Goal: Complete application form: Complete application form

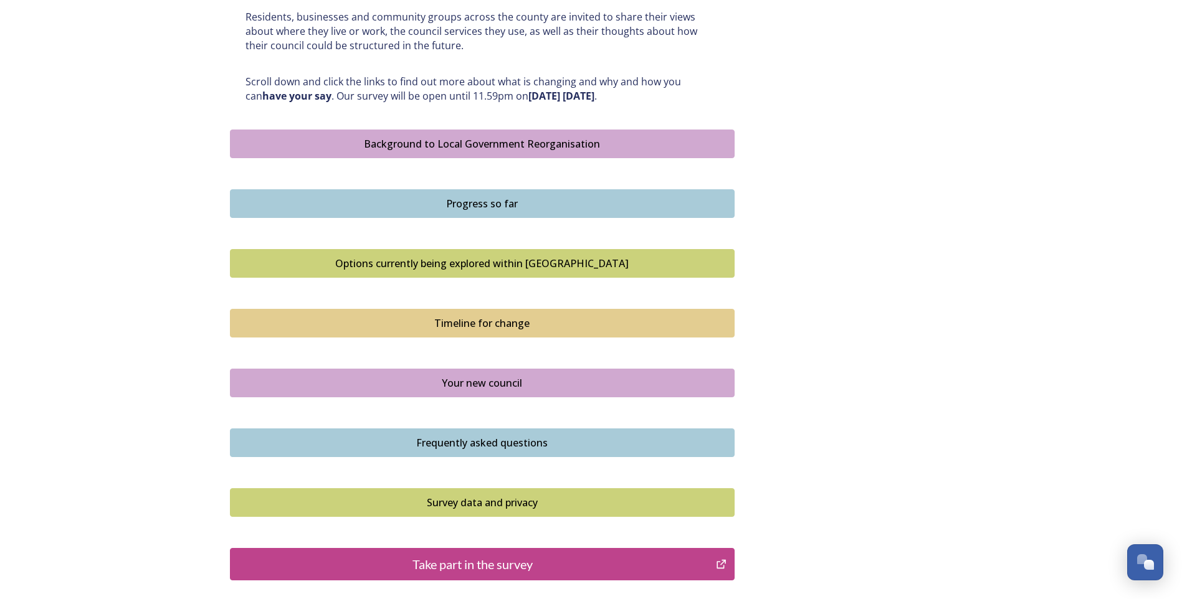
scroll to position [741, 0]
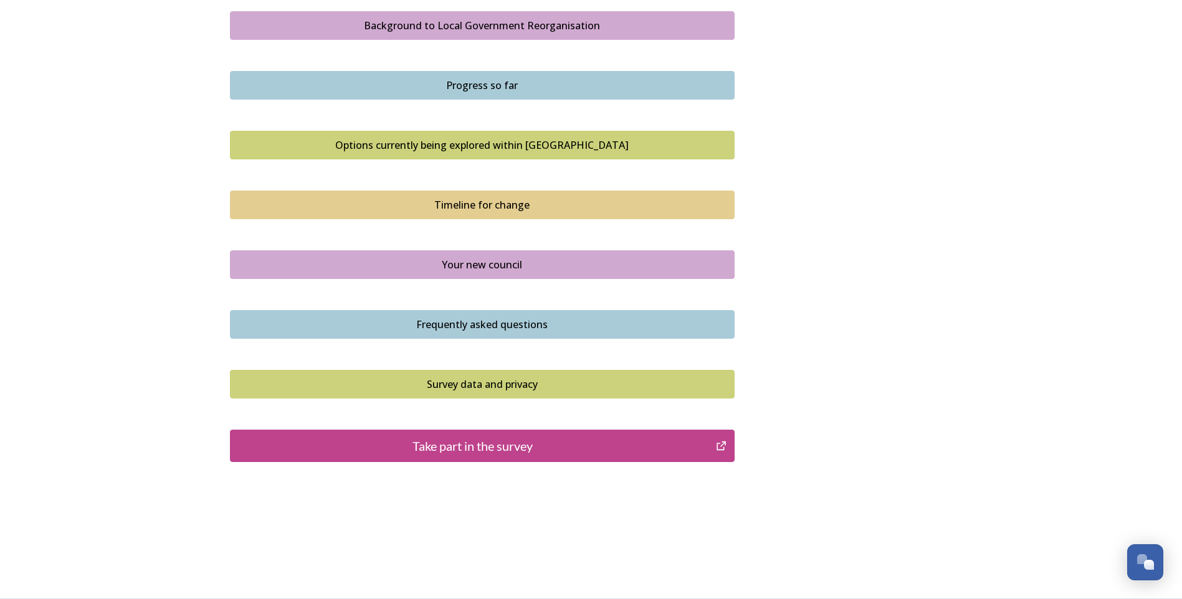
click at [439, 447] on div "Take part in the survey" at bounding box center [473, 446] width 473 height 19
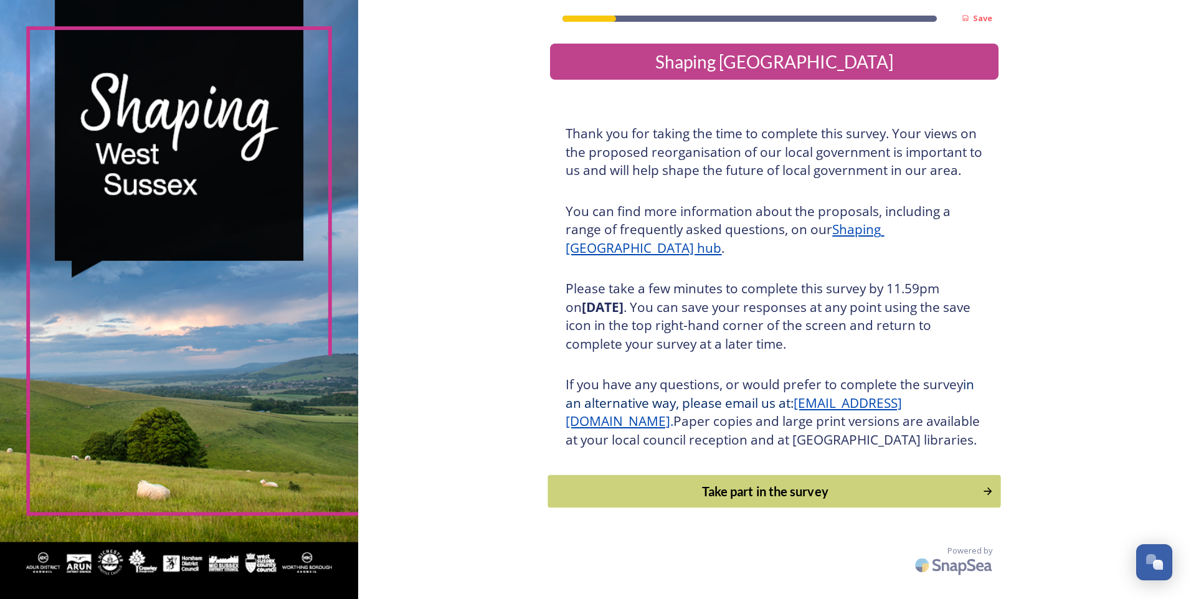
click at [751, 501] on div "Take part in the survey" at bounding box center [765, 491] width 421 height 19
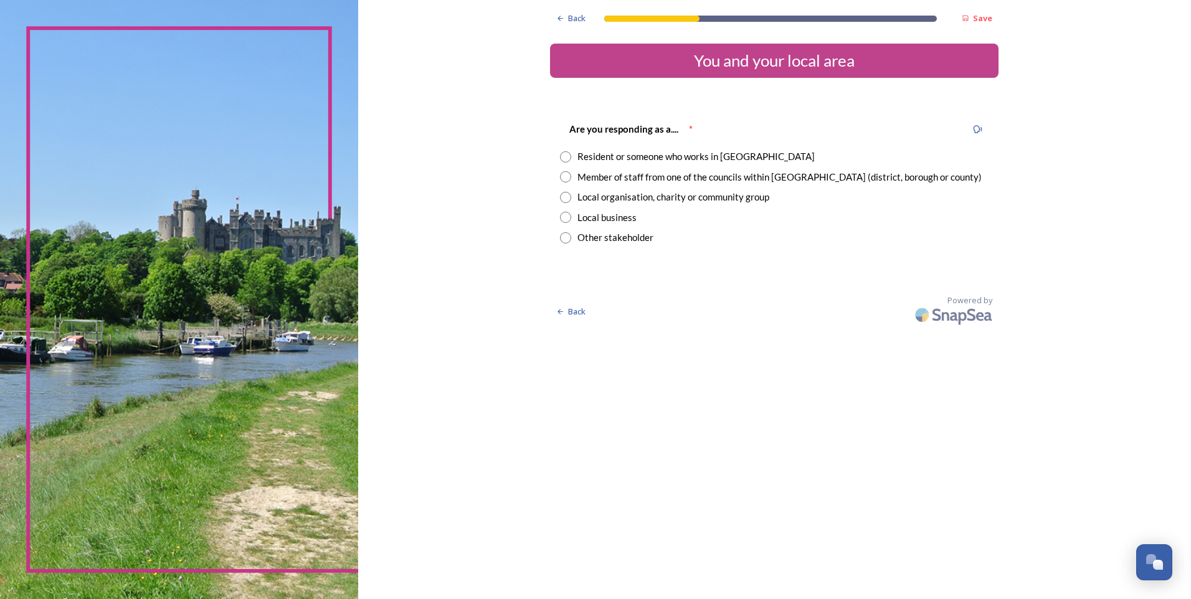
click at [566, 158] on input "radio" at bounding box center [565, 156] width 11 height 11
radio input "true"
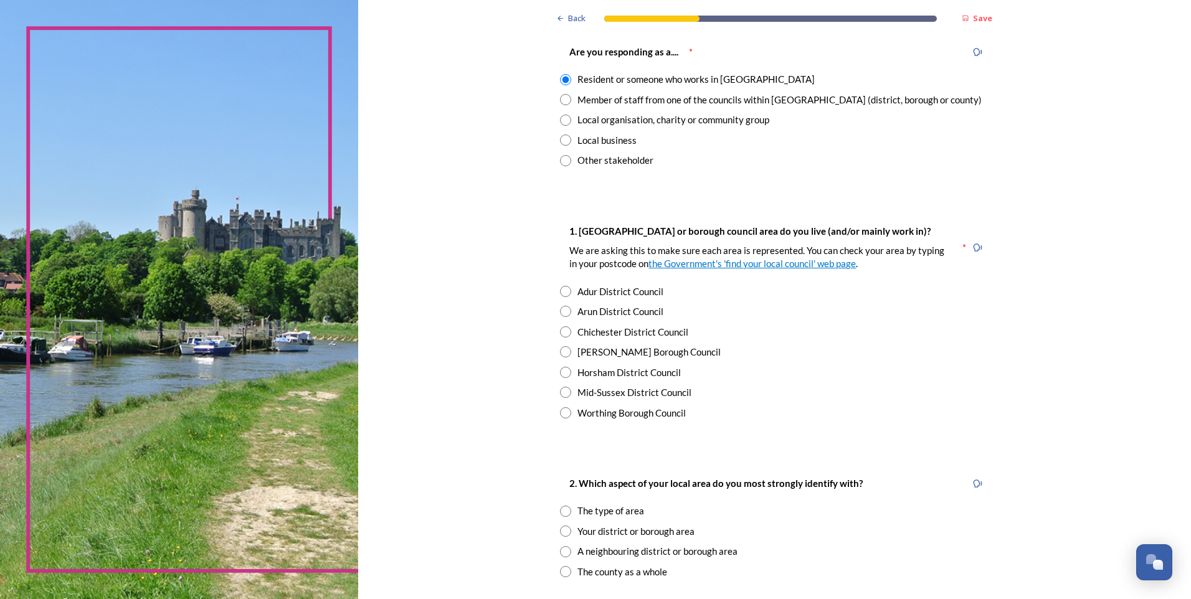
scroll to position [125, 0]
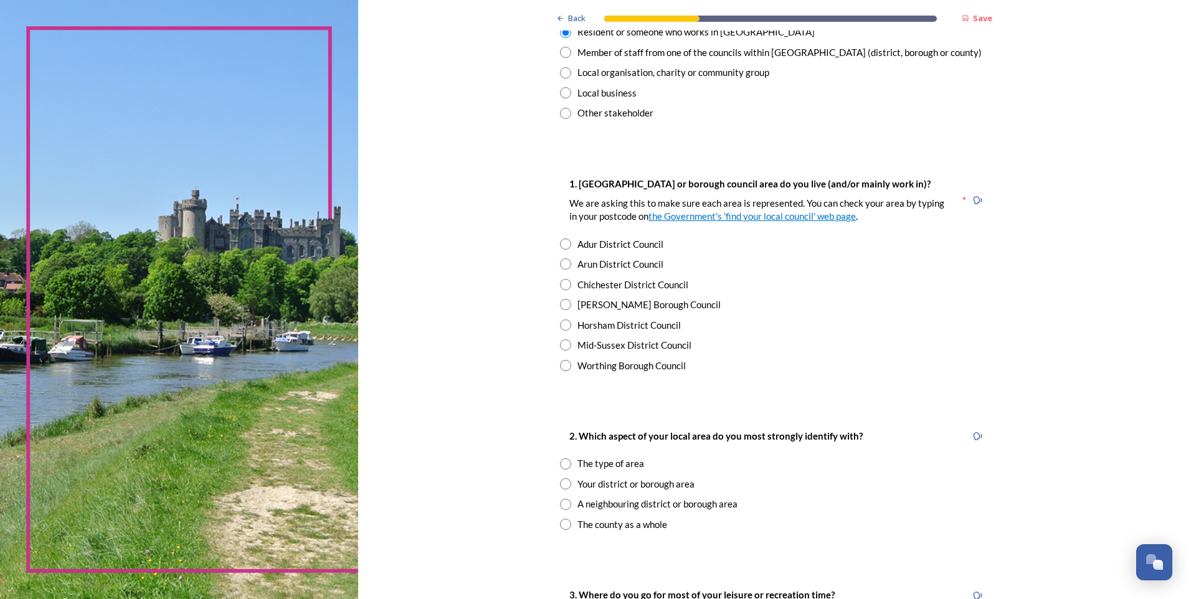
click at [561, 282] on input "radio" at bounding box center [565, 284] width 11 height 11
radio input "true"
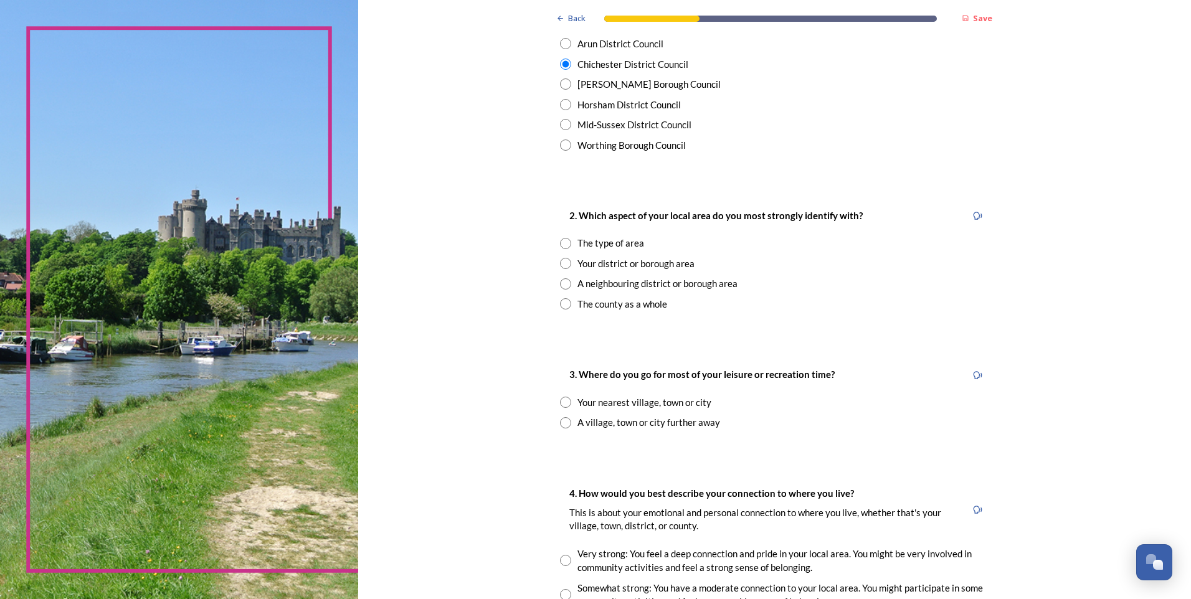
scroll to position [374, 0]
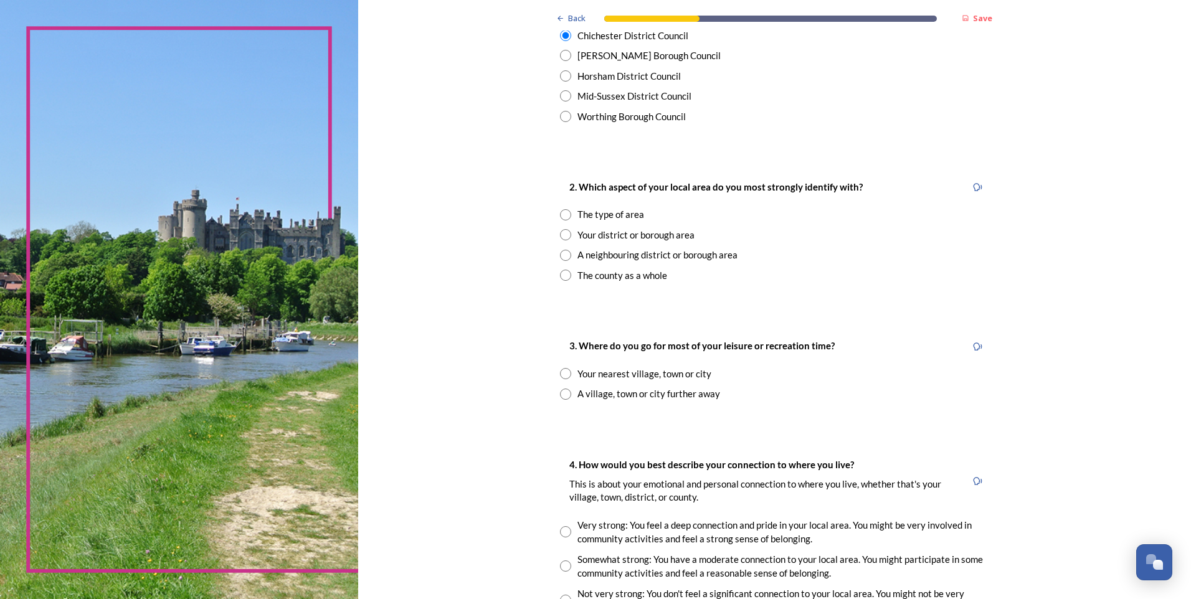
click at [562, 272] on input "radio" at bounding box center [565, 275] width 11 height 11
radio input "true"
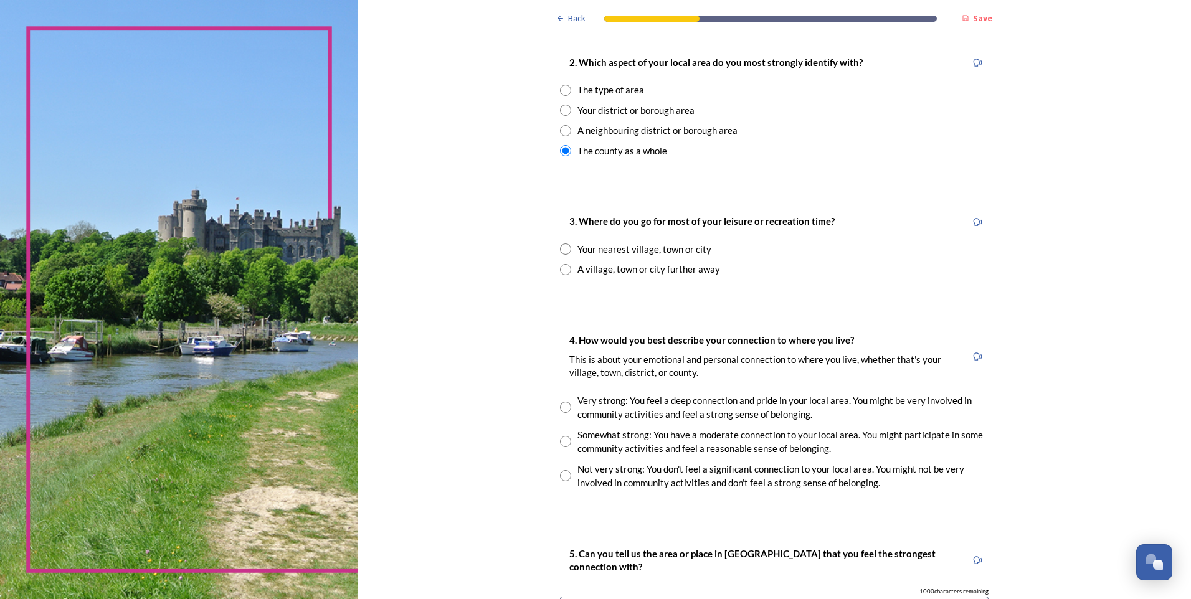
scroll to position [623, 0]
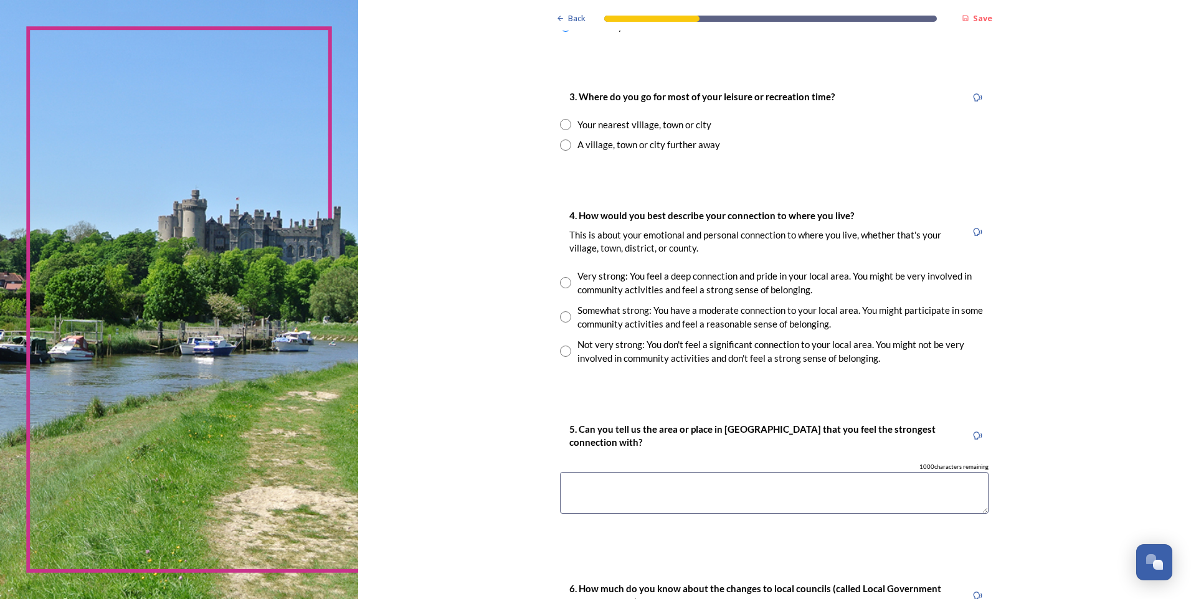
click at [561, 123] on input "radio" at bounding box center [565, 124] width 11 height 11
radio input "true"
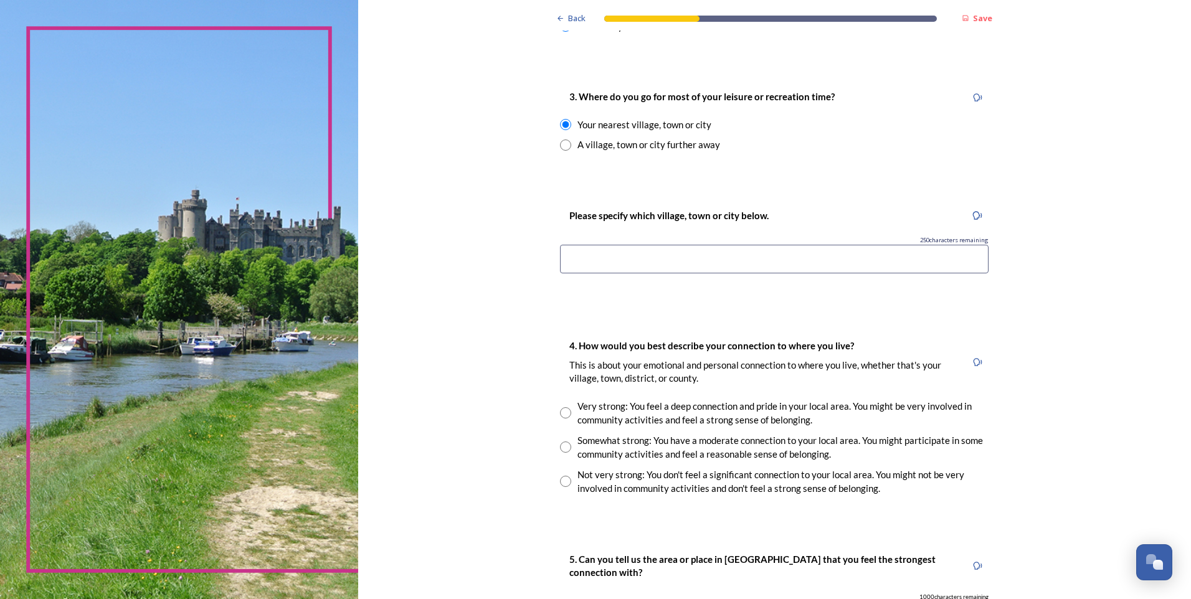
click at [576, 256] on input at bounding box center [774, 259] width 429 height 29
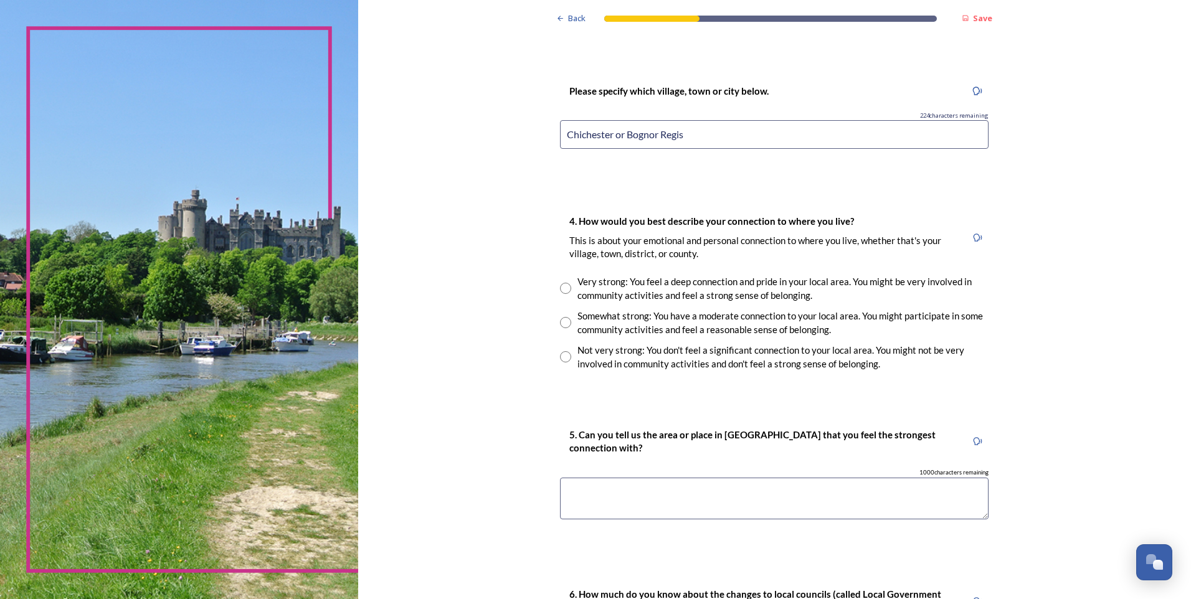
type input "Chichester or Bognor Regis"
click at [562, 287] on input "radio" at bounding box center [565, 288] width 11 height 11
radio input "true"
click at [621, 495] on textarea at bounding box center [774, 499] width 429 height 42
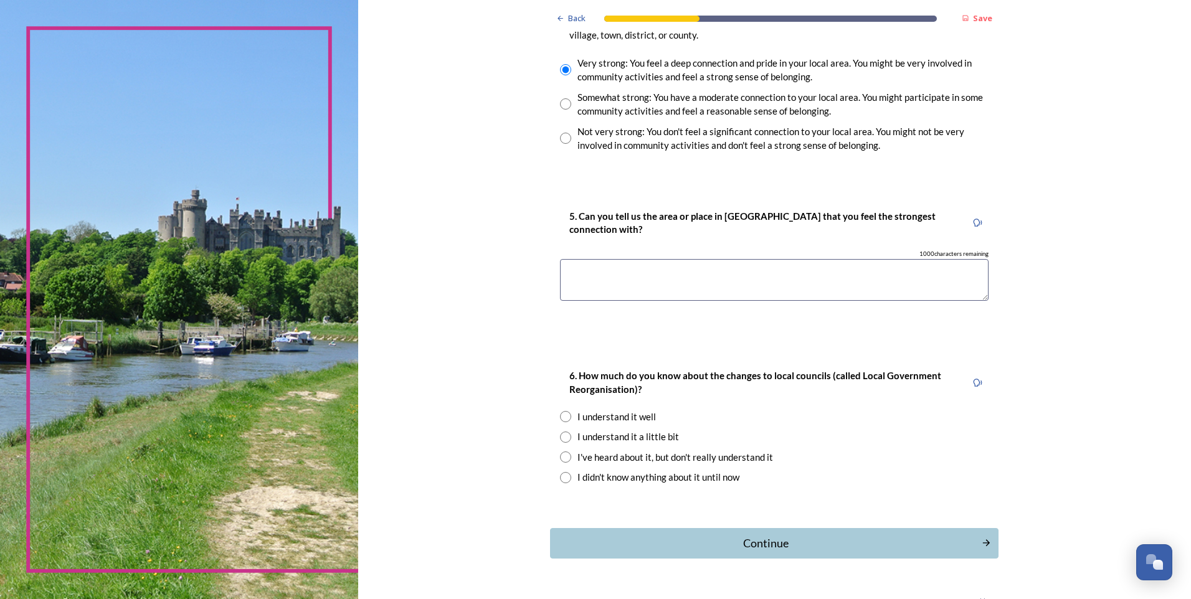
scroll to position [997, 0]
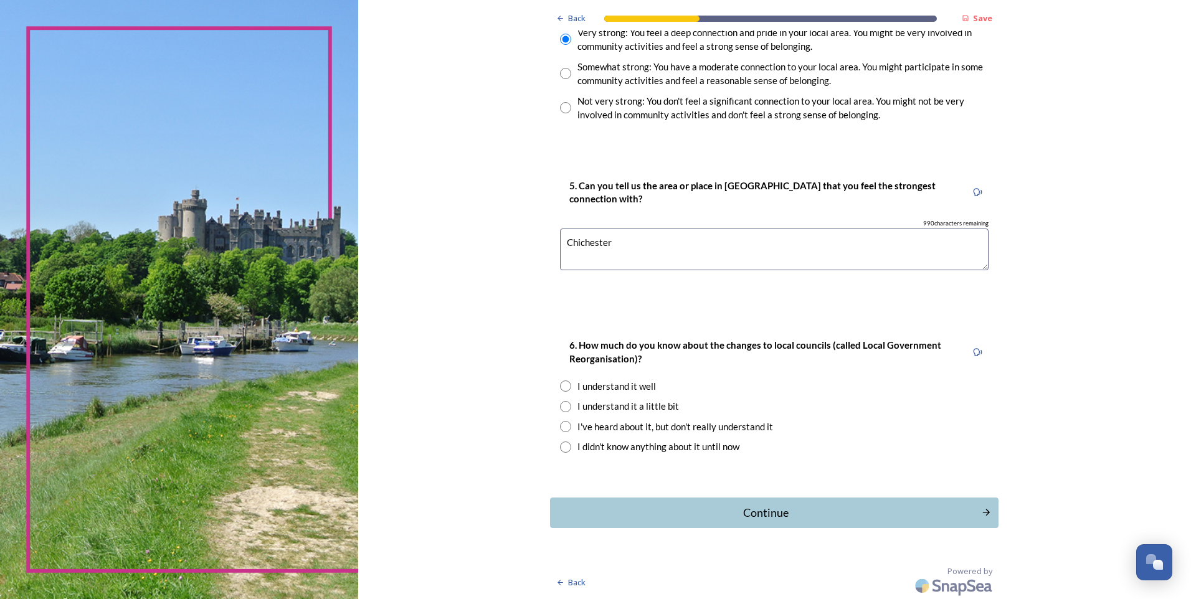
type textarea "Chichester"
click at [562, 386] on input "radio" at bounding box center [565, 386] width 11 height 11
radio input "true"
click at [742, 511] on div "Continue" at bounding box center [766, 513] width 422 height 17
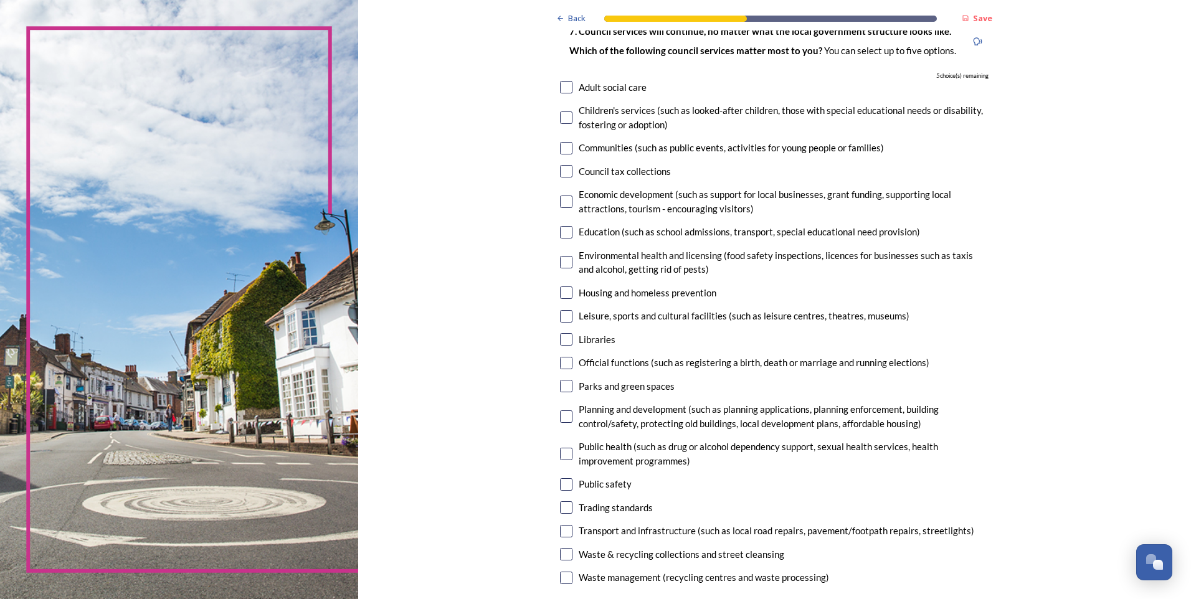
scroll to position [125, 0]
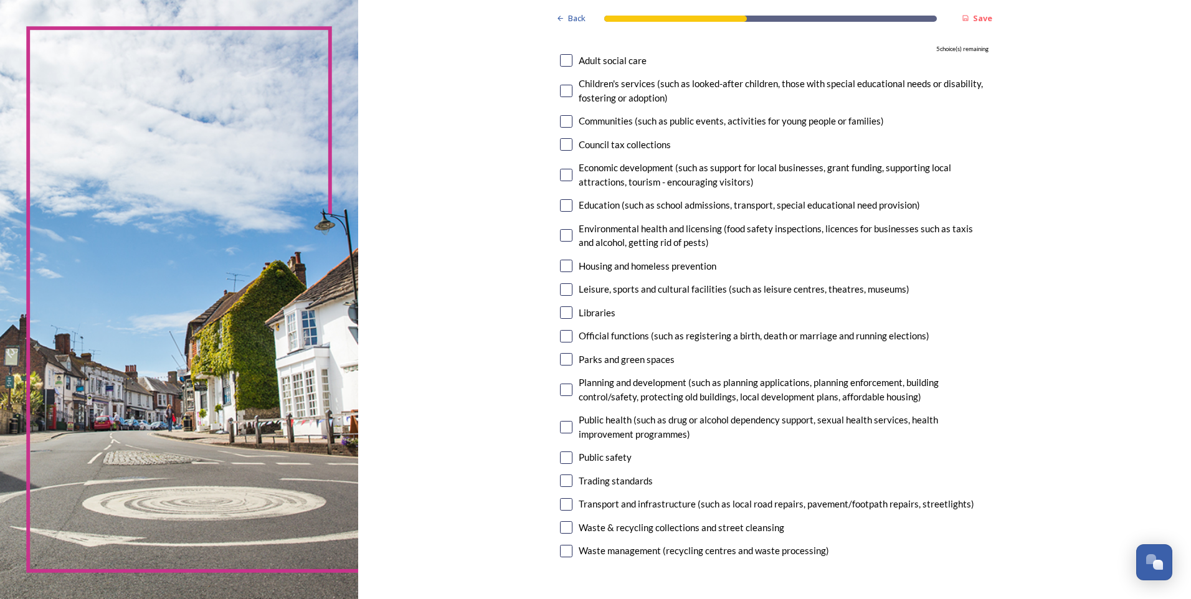
click at [561, 356] on input "checkbox" at bounding box center [566, 359] width 12 height 12
checkbox input "true"
click at [562, 60] on input "checkbox" at bounding box center [566, 60] width 12 height 12
checkbox input "true"
click at [560, 501] on input "checkbox" at bounding box center [566, 504] width 12 height 12
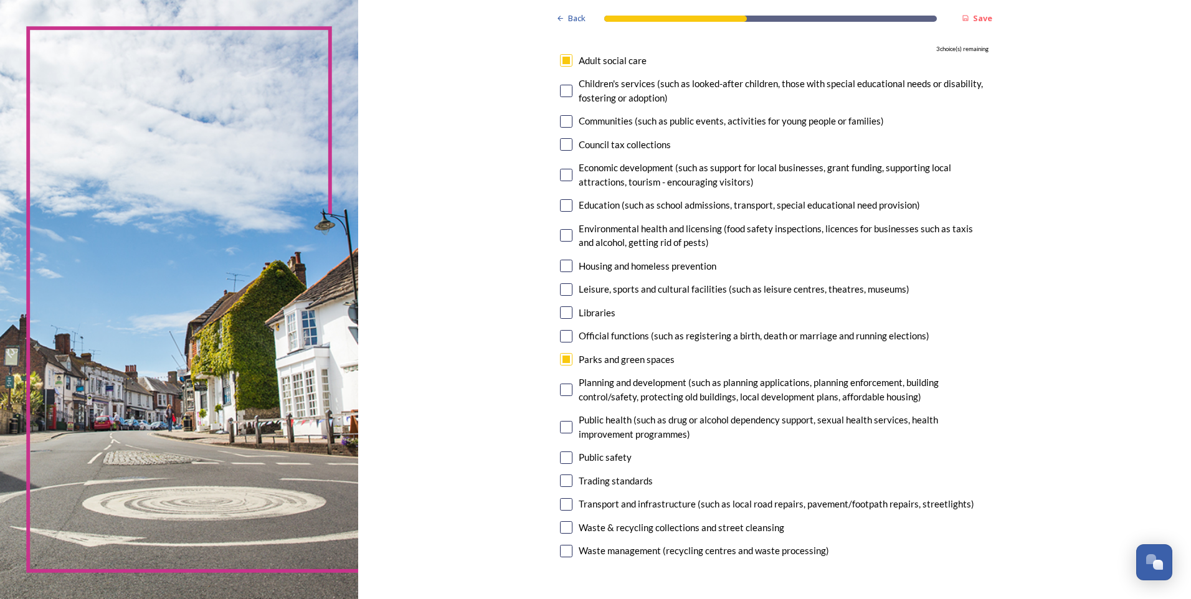
checkbox input "true"
click at [560, 528] on input "checkbox" at bounding box center [566, 527] width 12 height 12
checkbox input "true"
click at [562, 173] on input "checkbox" at bounding box center [566, 175] width 12 height 12
checkbox input "true"
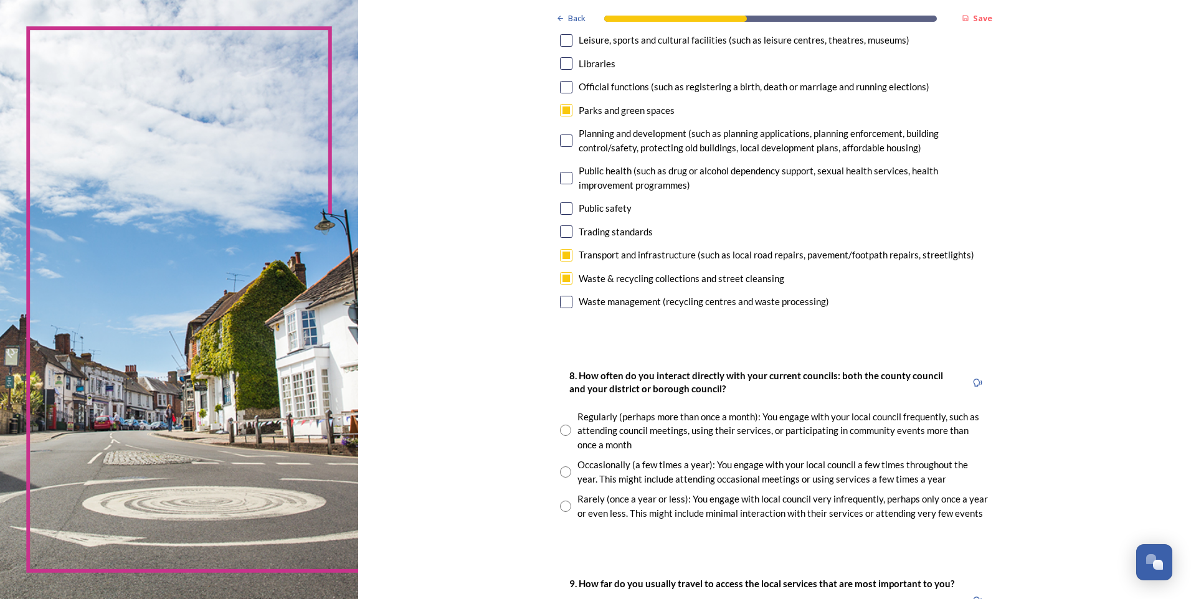
scroll to position [498, 0]
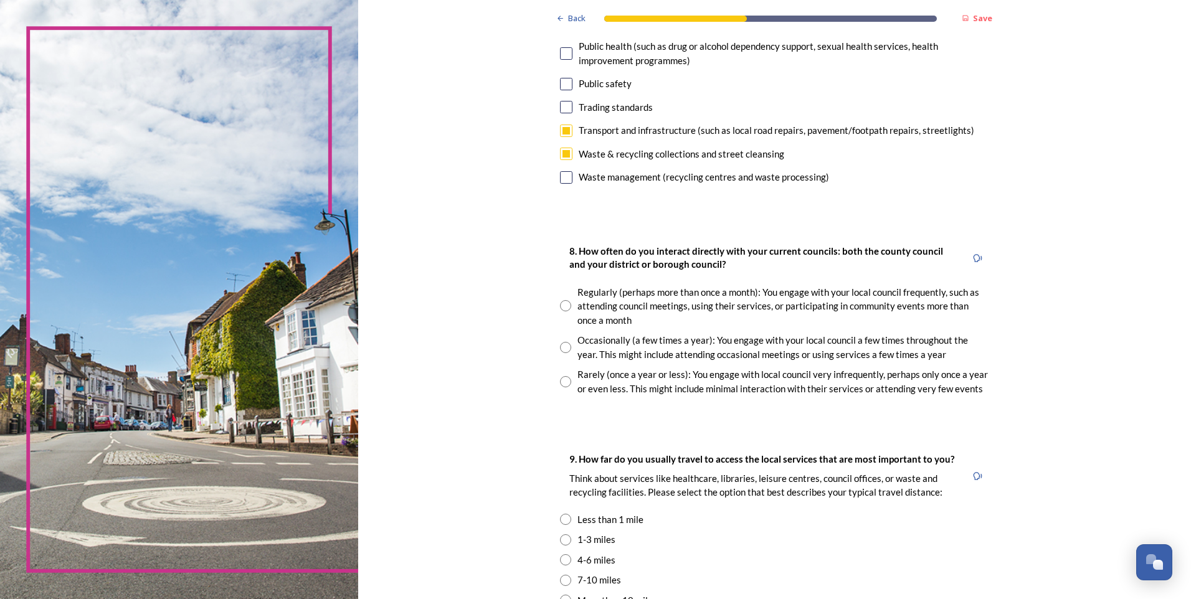
click at [560, 306] on input "radio" at bounding box center [565, 305] width 11 height 11
radio input "true"
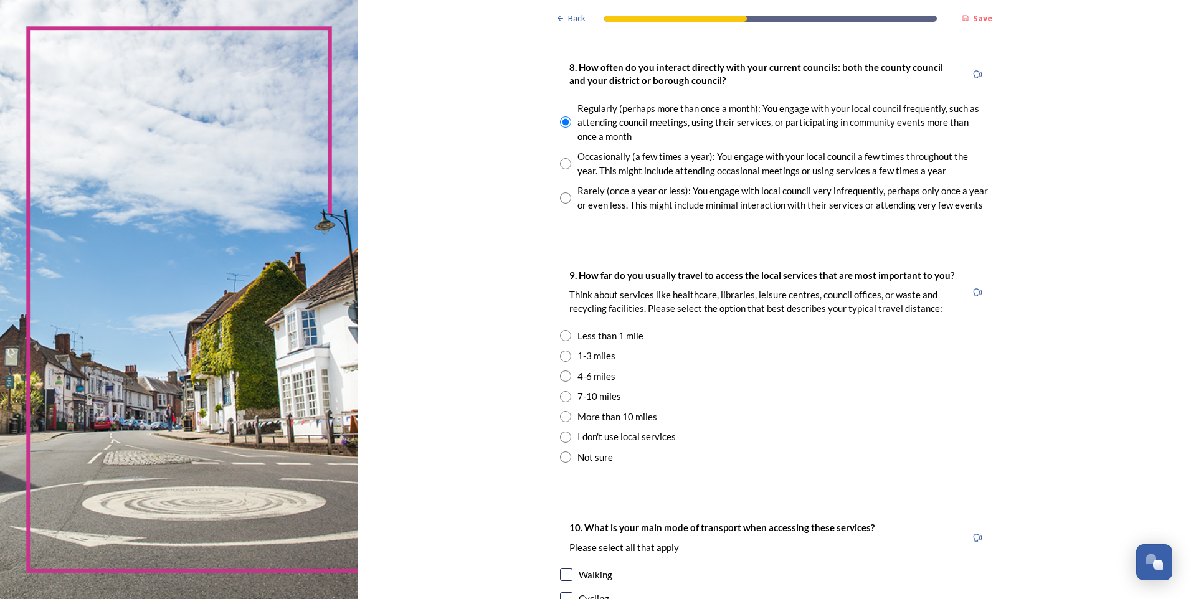
scroll to position [747, 0]
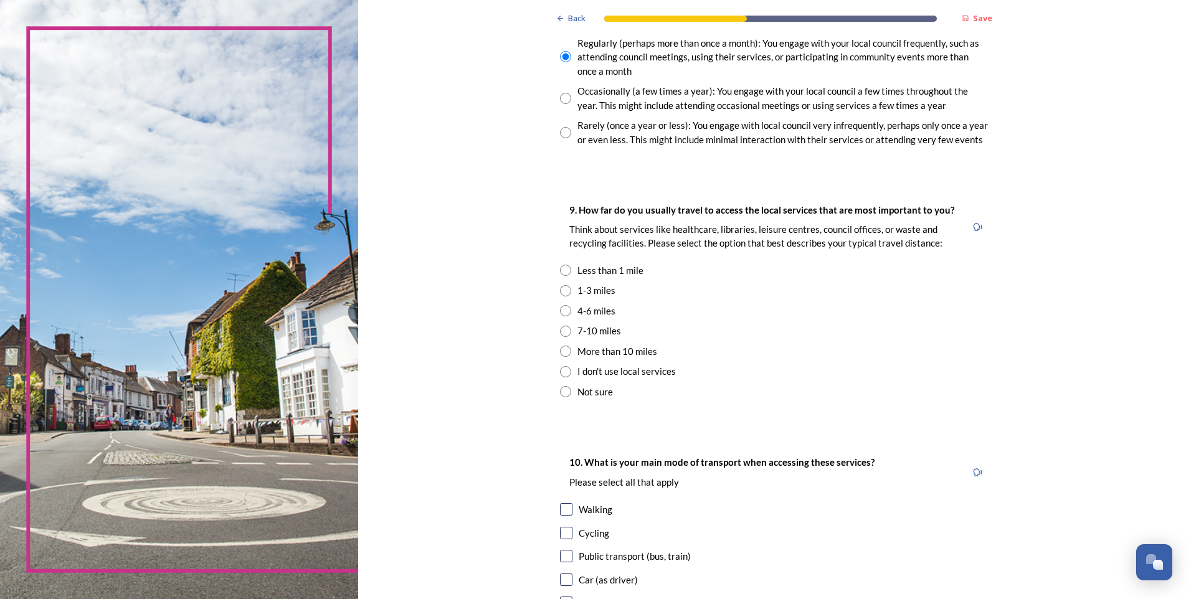
click at [561, 290] on input "radio" at bounding box center [565, 290] width 11 height 11
radio input "true"
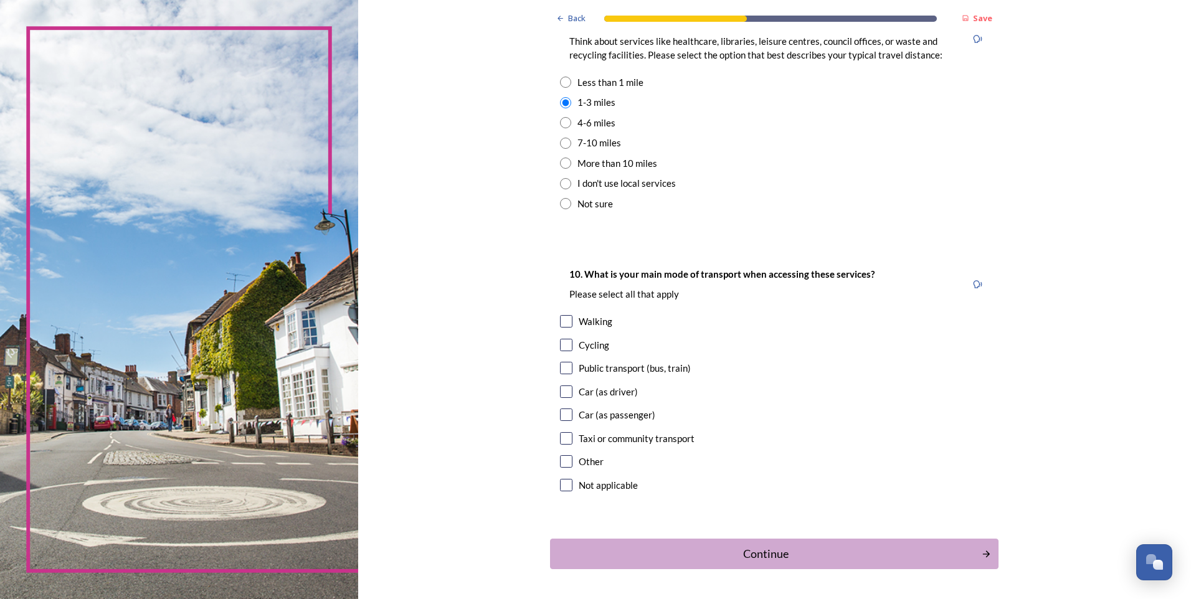
scroll to position [978, 0]
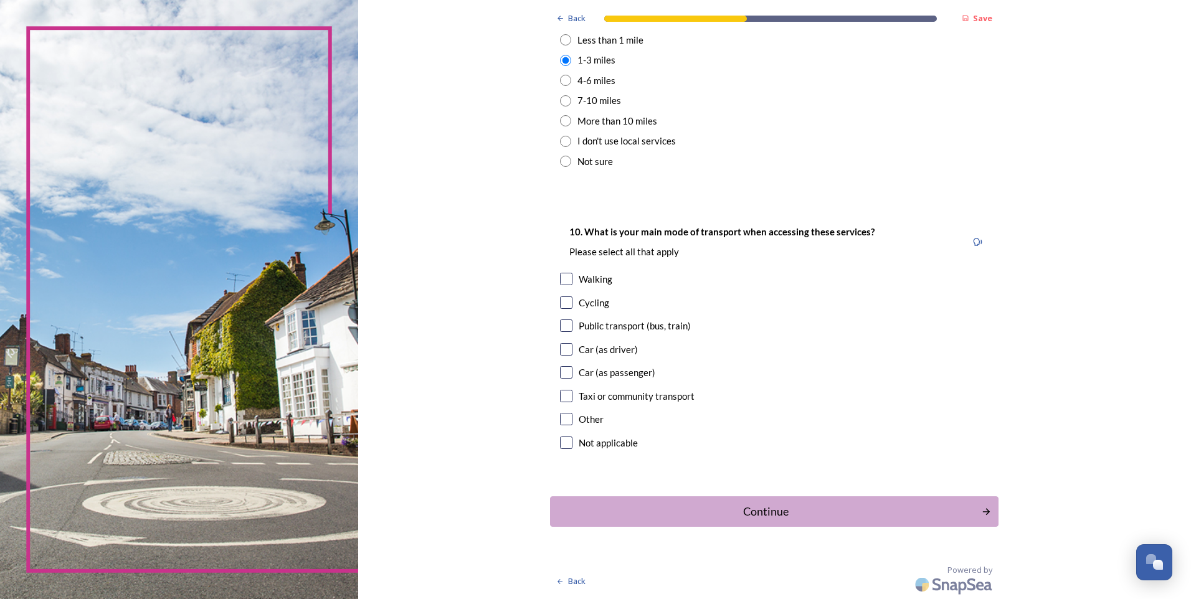
click at [561, 347] on input "checkbox" at bounding box center [566, 349] width 12 height 12
checkbox input "true"
click at [713, 513] on div "Continue" at bounding box center [766, 511] width 422 height 17
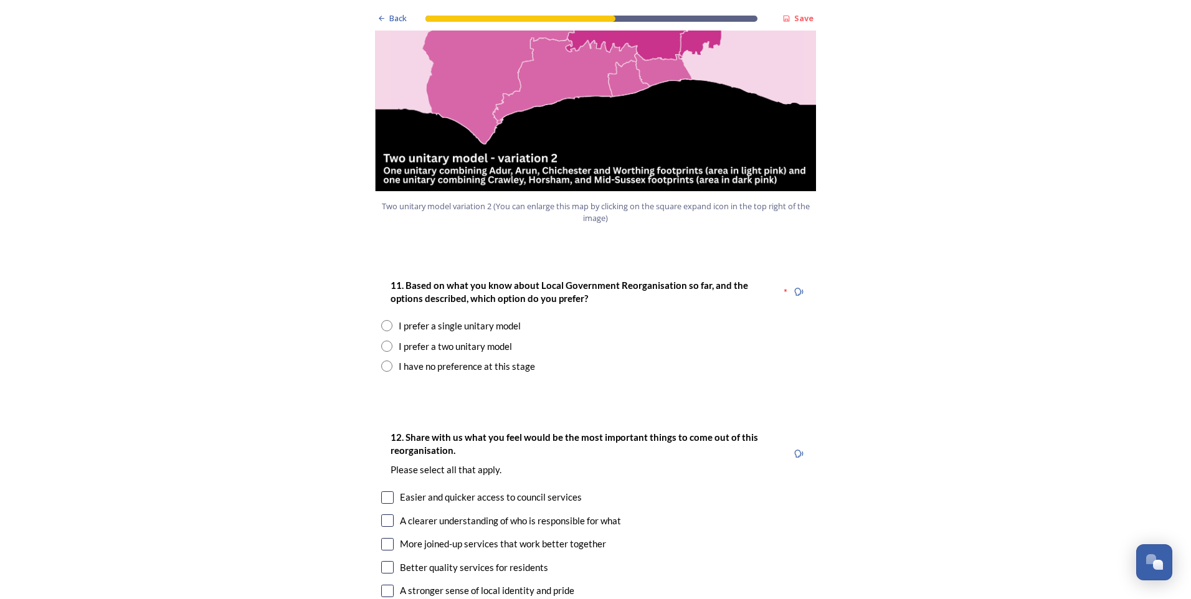
scroll to position [1495, 0]
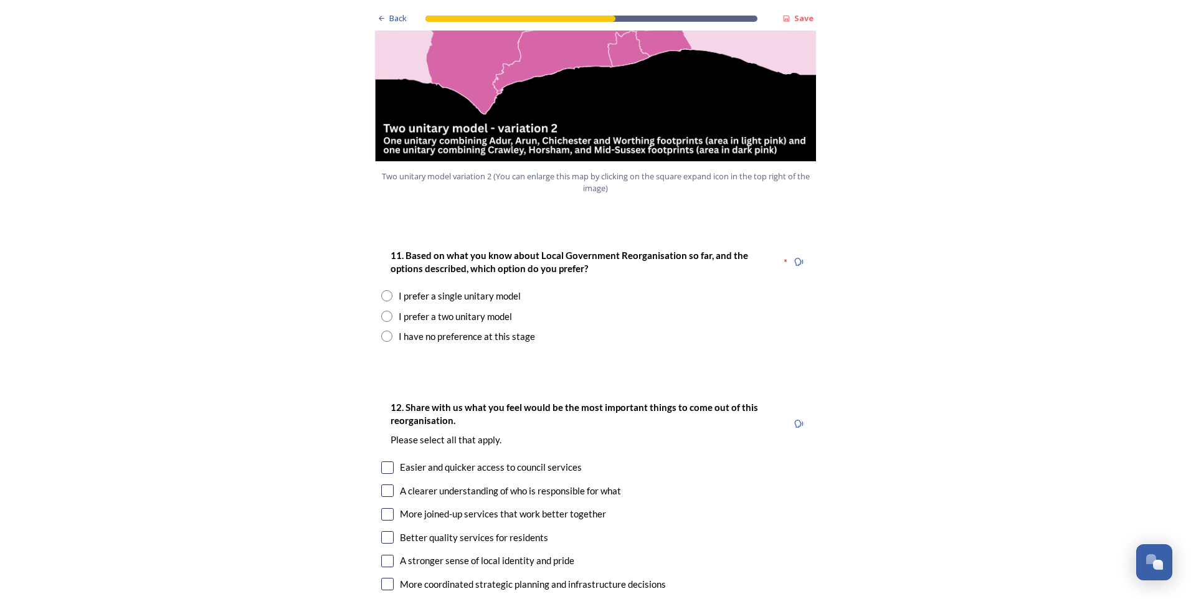
drag, startPoint x: 383, startPoint y: 255, endPoint x: 384, endPoint y: 298, distance: 43.0
click at [385, 298] on div "11. Based on what you know about Local Government Reorganisation so far, and th…" at bounding box center [595, 295] width 448 height 121
click at [381, 331] on input "radio" at bounding box center [386, 336] width 11 height 11
radio input "true"
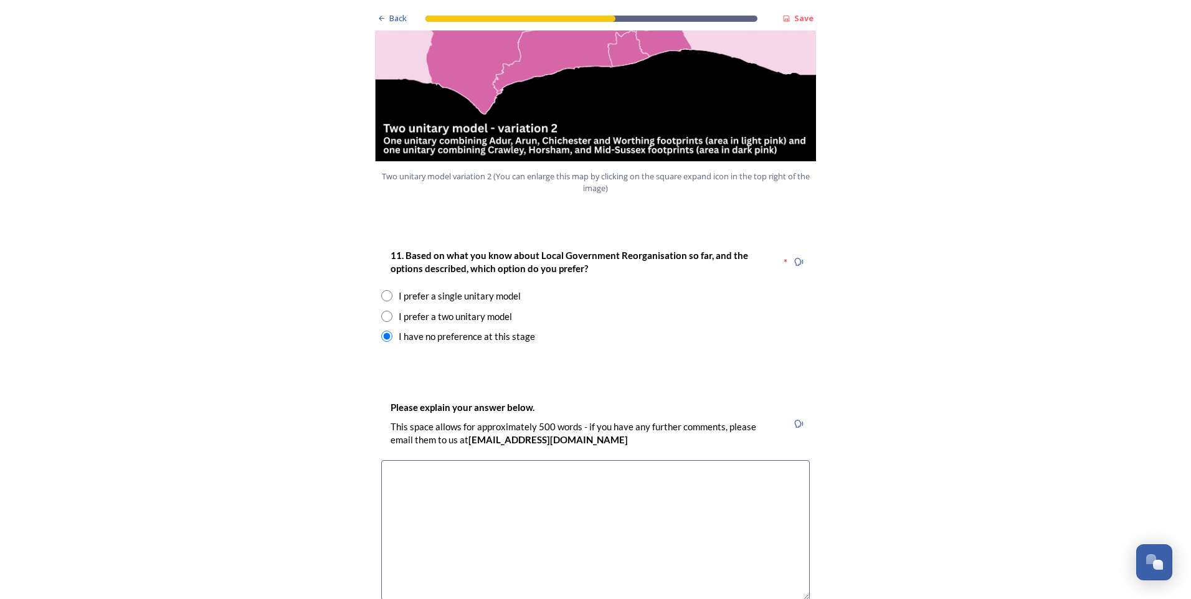
click at [384, 290] on input "radio" at bounding box center [386, 295] width 11 height 11
radio input "true"
click at [413, 460] on textarea at bounding box center [595, 530] width 429 height 140
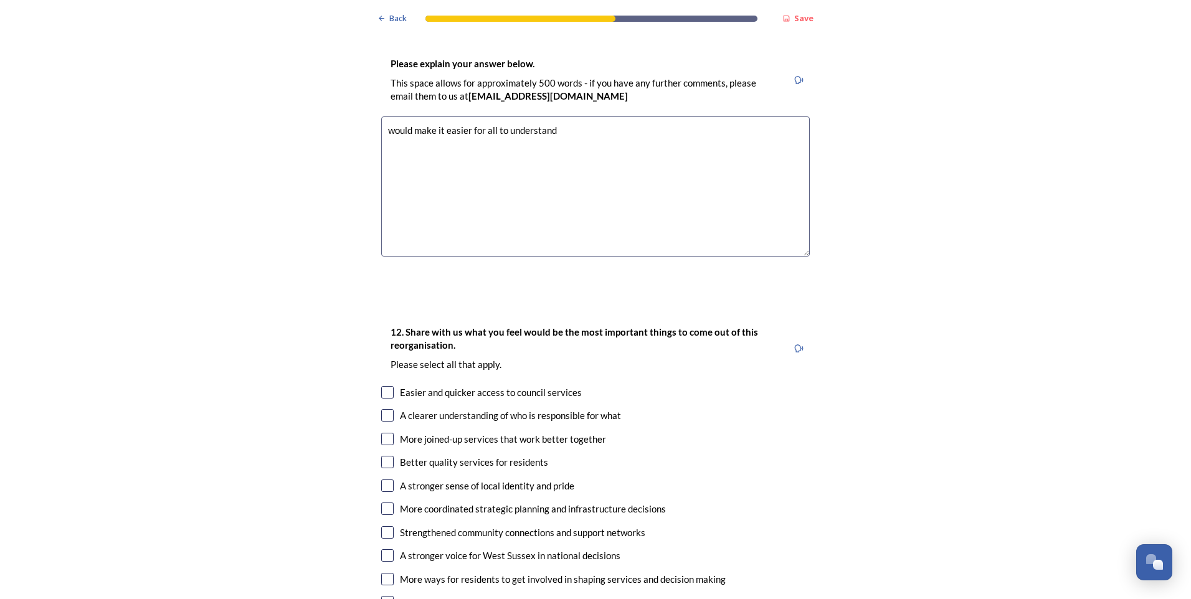
scroll to position [1869, 0]
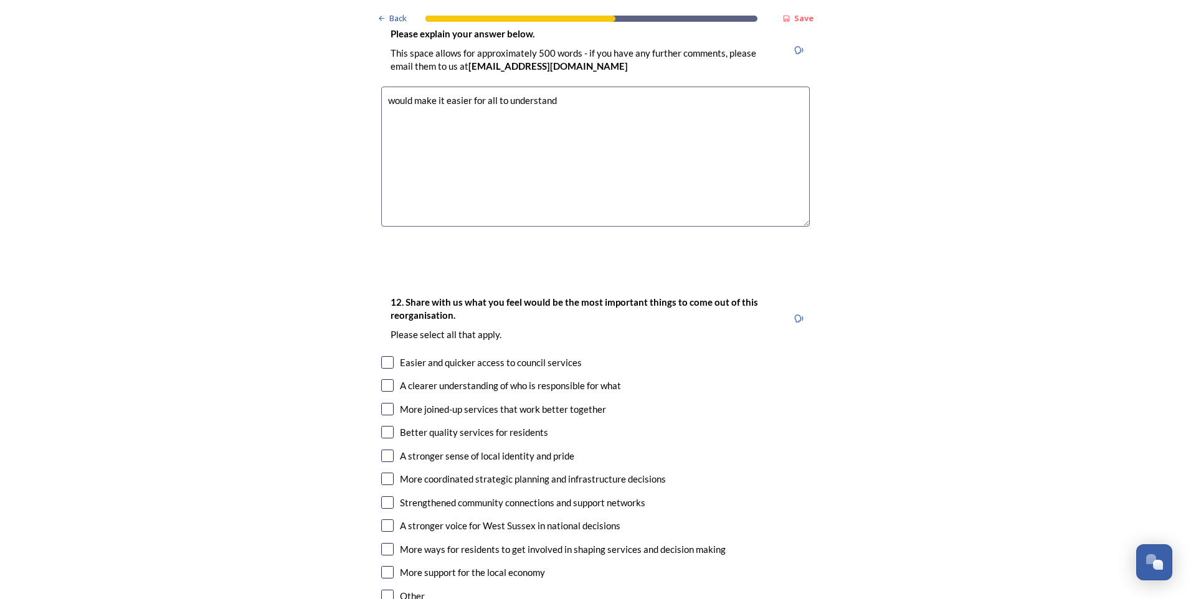
type textarea "would make it easier for all to understand"
click at [381, 356] on input "checkbox" at bounding box center [387, 362] width 12 height 12
checkbox input "true"
click at [468, 87] on textarea "would make it easier for all to understand" at bounding box center [595, 157] width 429 height 140
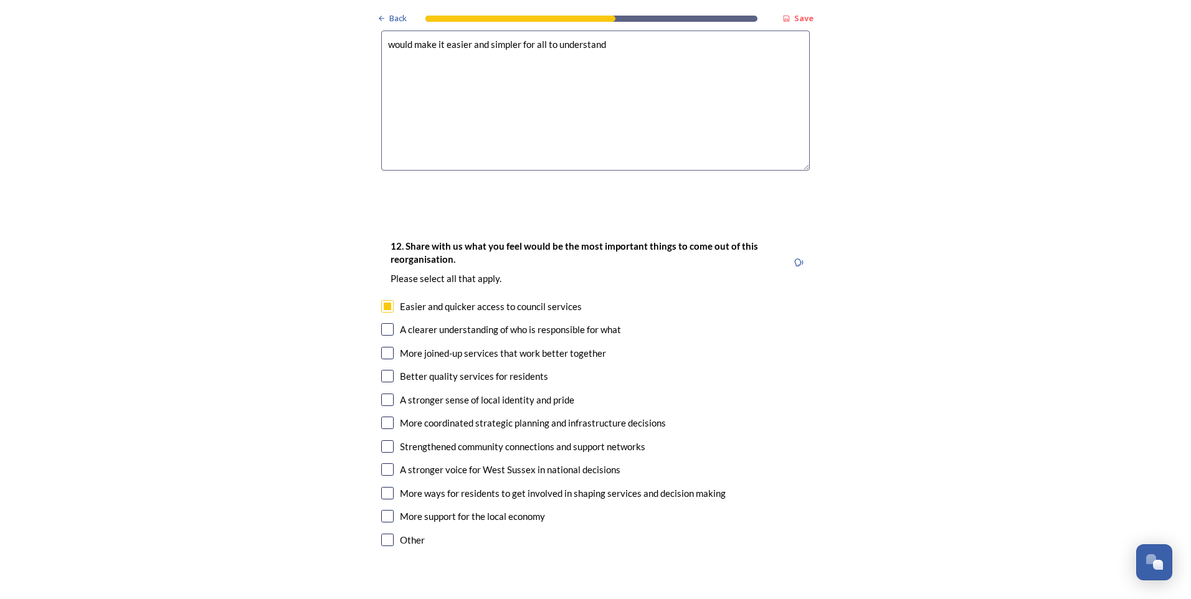
scroll to position [1993, 0]
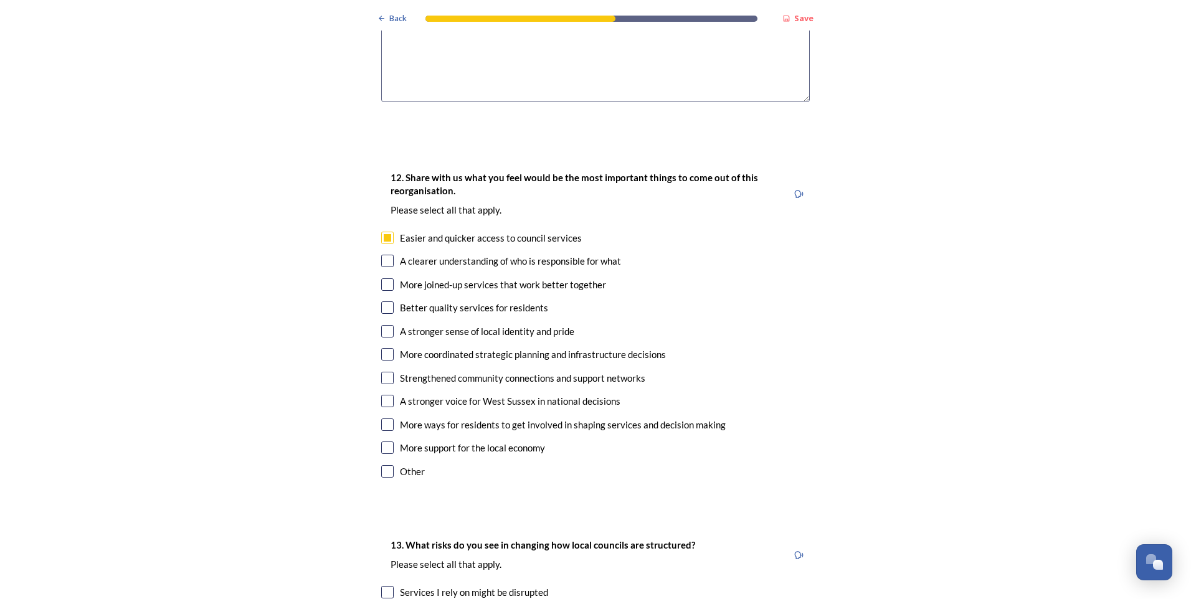
type textarea "would make it easier and simpler for all to understand"
click at [383, 442] on input "checkbox" at bounding box center [387, 448] width 12 height 12
checkbox input "true"
click at [381, 395] on input "checkbox" at bounding box center [387, 401] width 12 height 12
checkbox input "true"
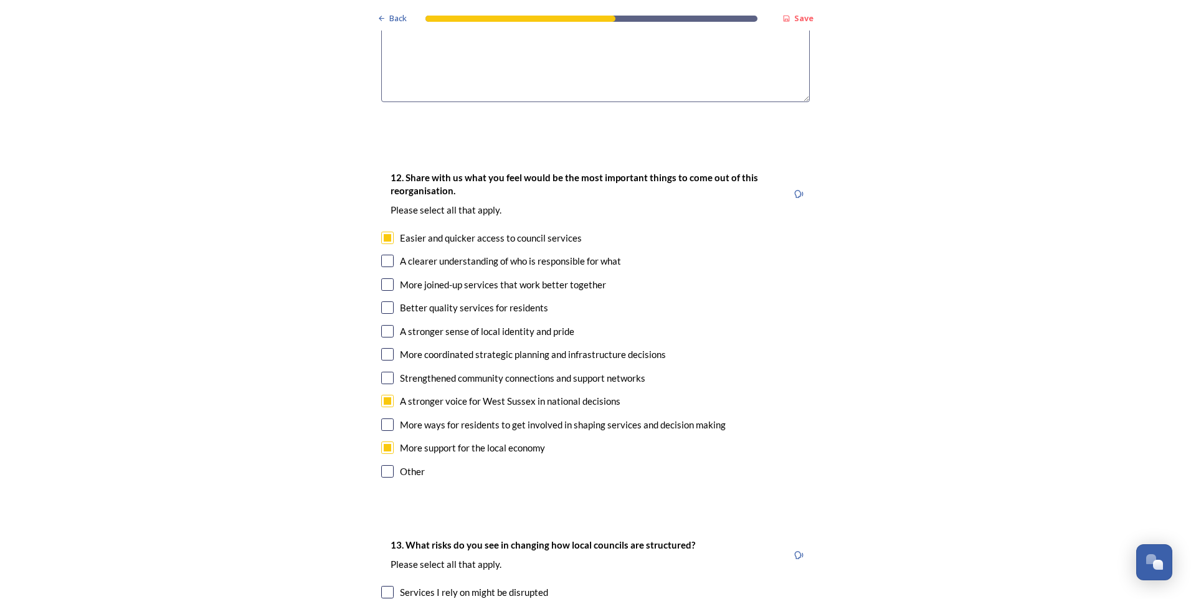
click at [383, 372] on input "checkbox" at bounding box center [387, 378] width 12 height 12
checkbox input "true"
click at [383, 348] on input "checkbox" at bounding box center [387, 354] width 12 height 12
checkbox input "true"
click at [386, 325] on input "checkbox" at bounding box center [387, 331] width 12 height 12
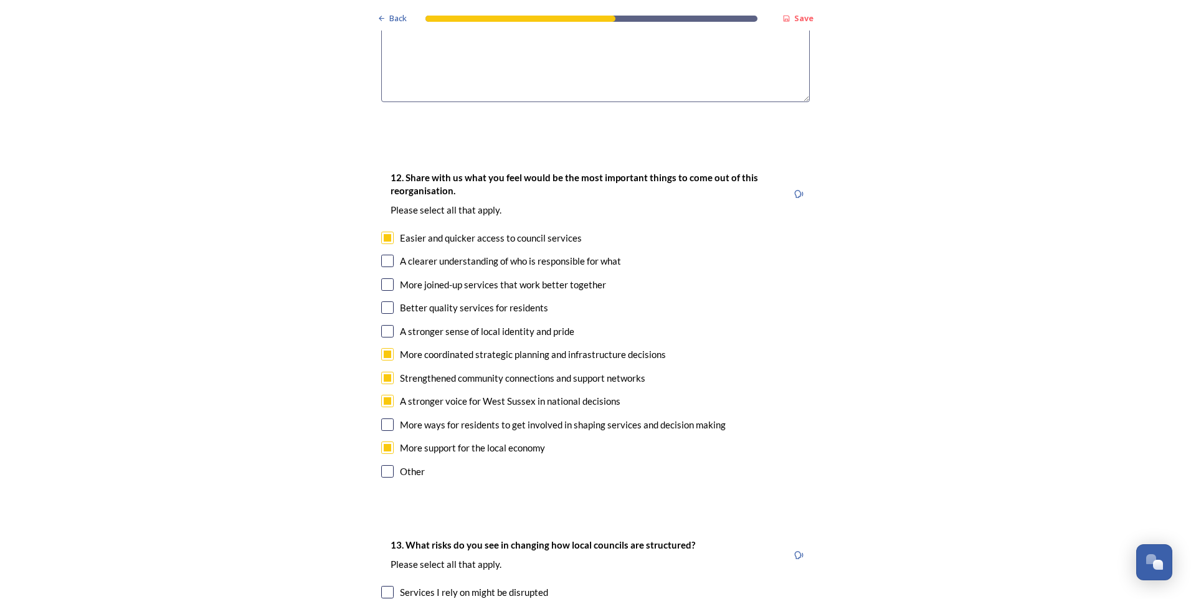
checkbox input "true"
click at [386, 301] on input "checkbox" at bounding box center [387, 307] width 12 height 12
checkbox input "true"
click at [387, 278] on input "checkbox" at bounding box center [387, 284] width 12 height 12
checkbox input "true"
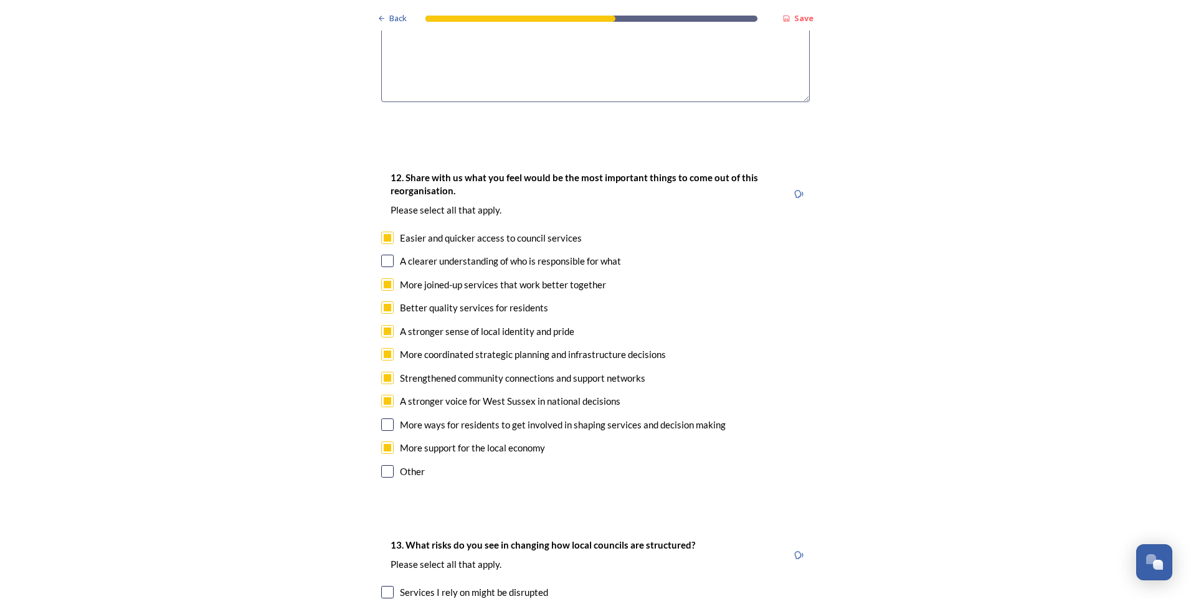
click at [385, 232] on input "checkbox" at bounding box center [387, 238] width 12 height 12
checkbox input "false"
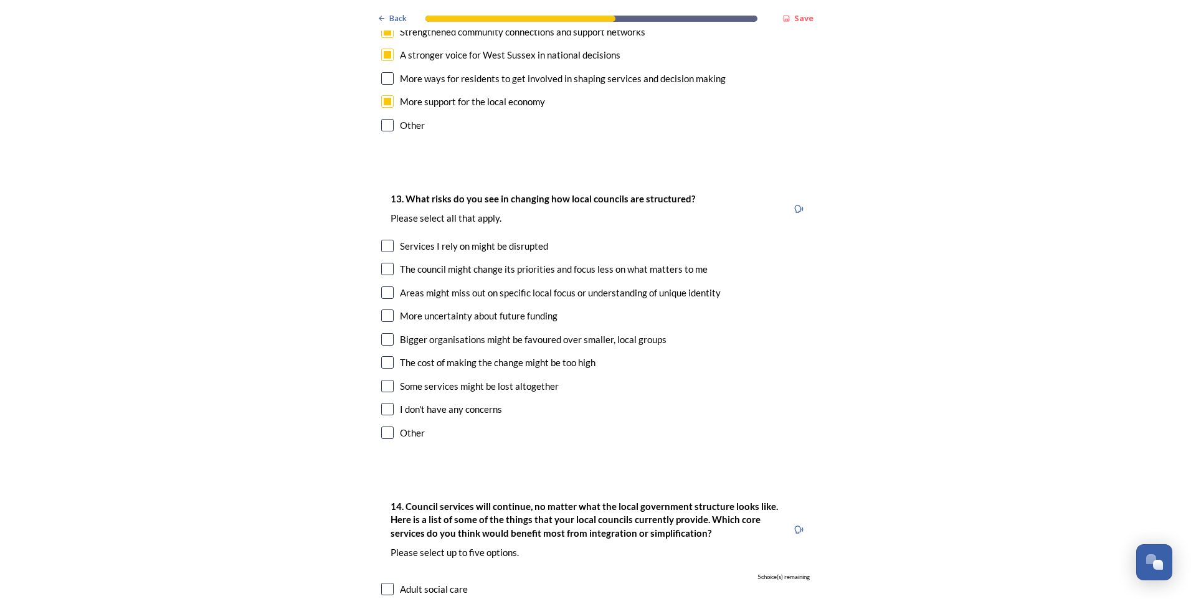
scroll to position [2367, 0]
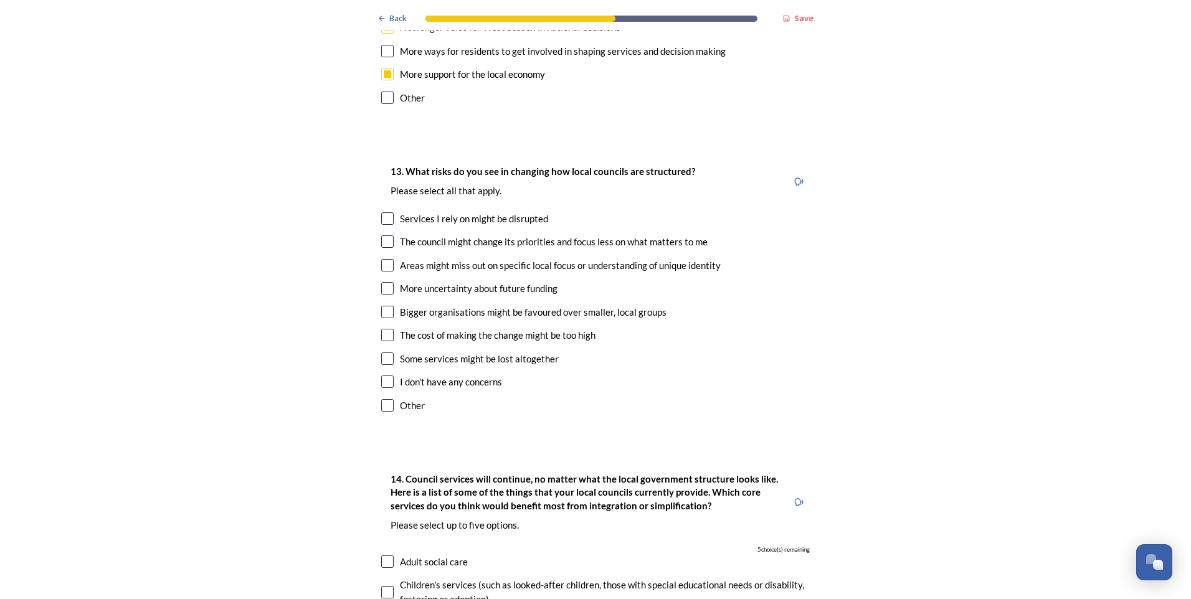
click at [382, 212] on input "checkbox" at bounding box center [387, 218] width 12 height 12
checkbox input "true"
click at [384, 235] on input "checkbox" at bounding box center [387, 241] width 12 height 12
checkbox input "true"
click at [381, 282] on input "checkbox" at bounding box center [387, 288] width 12 height 12
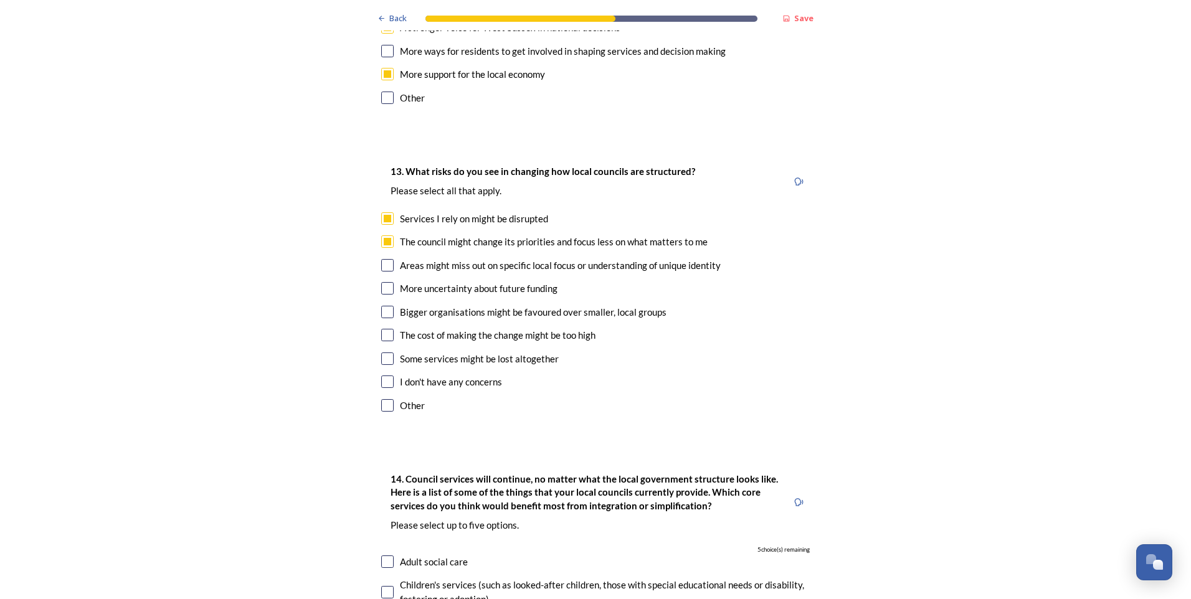
checkbox input "true"
click at [382, 306] on input "checkbox" at bounding box center [387, 312] width 12 height 12
checkbox input "true"
click at [384, 353] on input "checkbox" at bounding box center [387, 359] width 12 height 12
checkbox input "true"
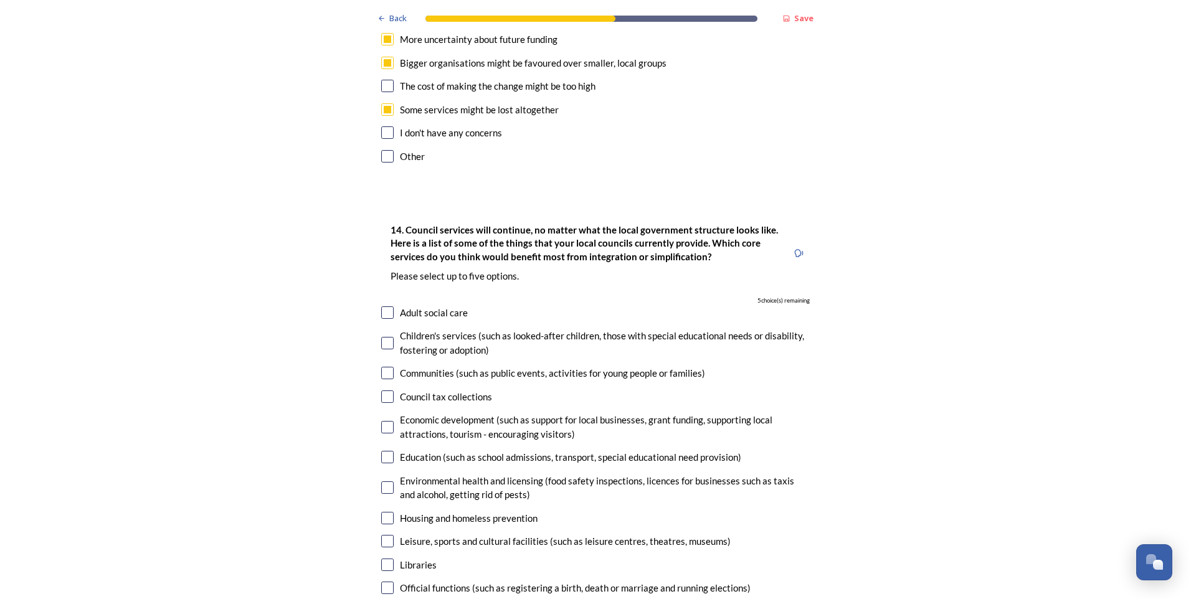
scroll to position [2741, 0]
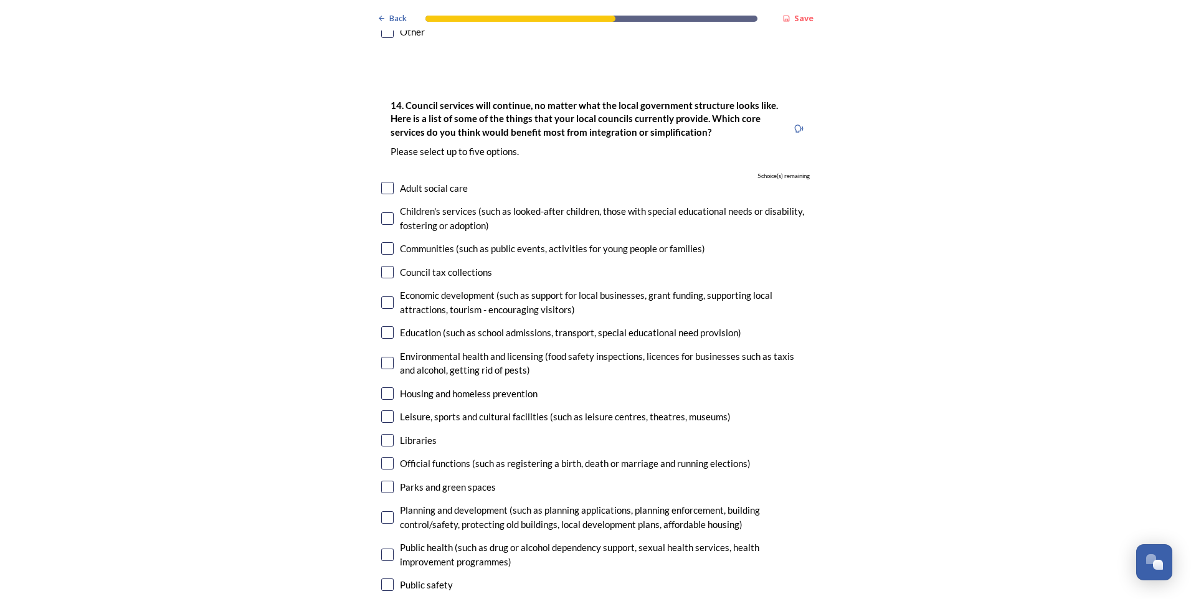
click at [386, 182] on input "checkbox" at bounding box center [387, 188] width 12 height 12
checkbox input "true"
click at [383, 266] on input "checkbox" at bounding box center [387, 272] width 12 height 12
checkbox input "true"
click at [387, 296] on input "checkbox" at bounding box center [387, 302] width 12 height 12
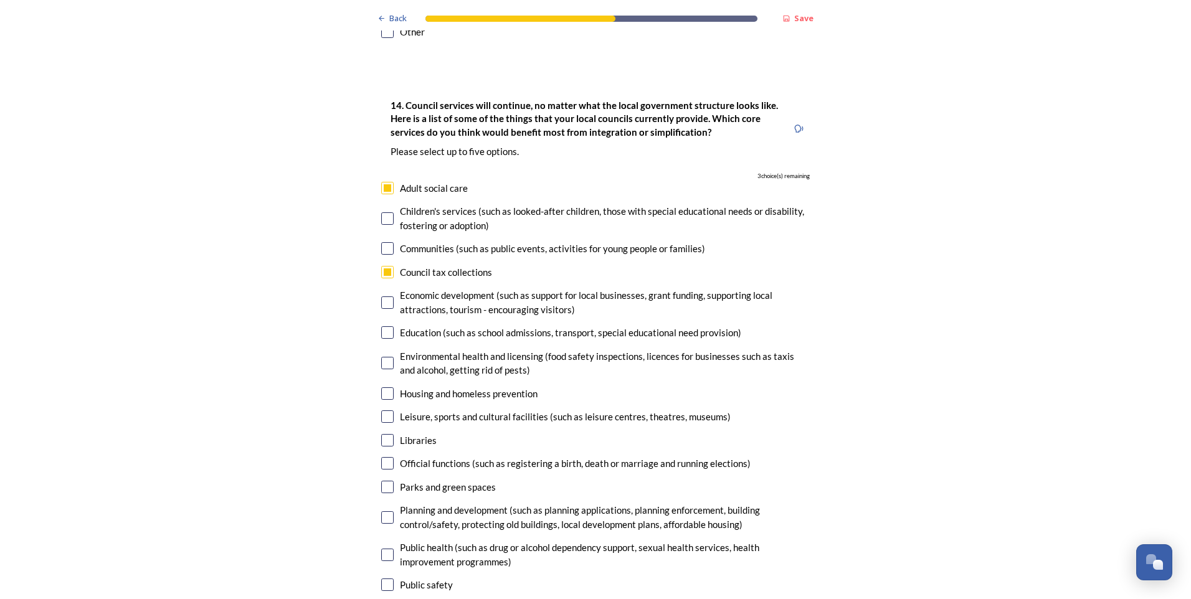
checkbox input "true"
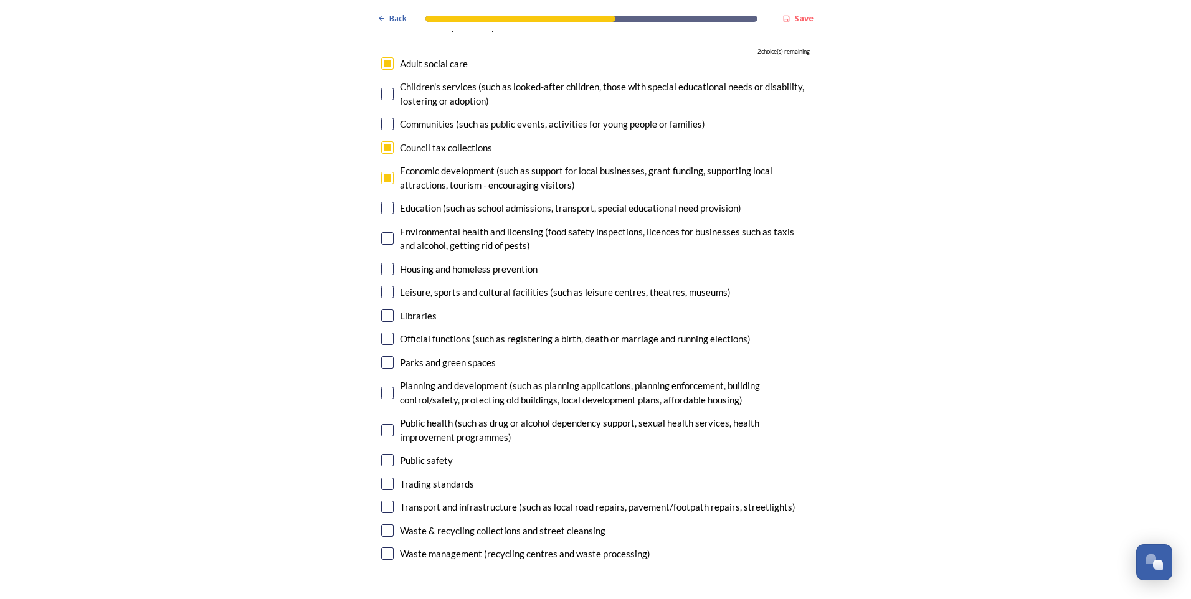
scroll to position [2990, 0]
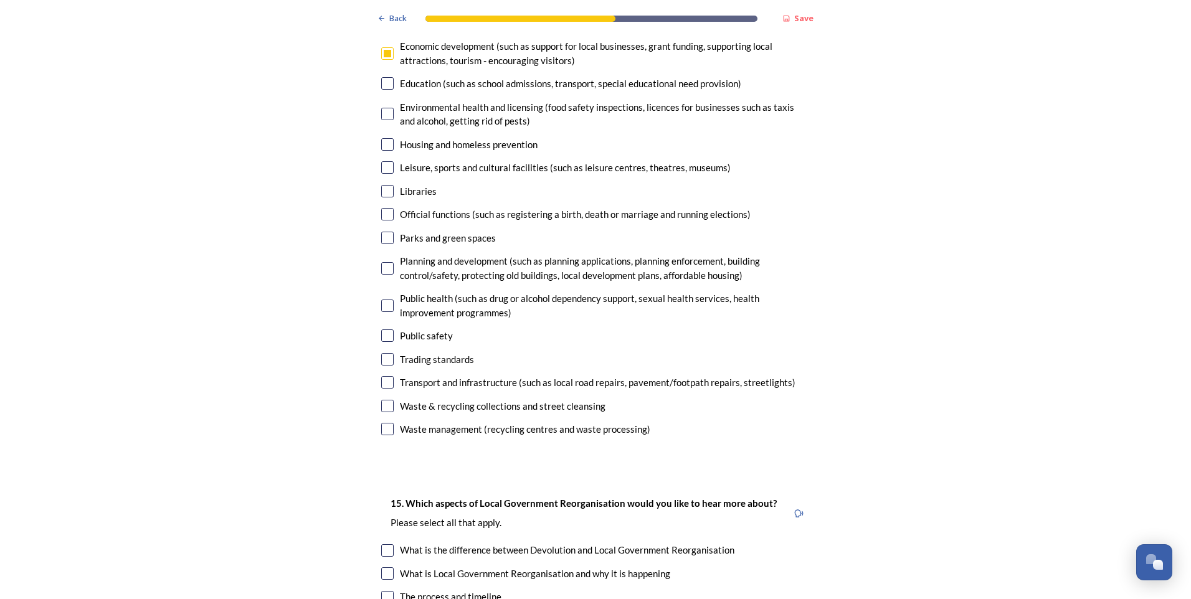
click at [384, 232] on input "checkbox" at bounding box center [387, 238] width 12 height 12
checkbox input "true"
click at [382, 262] on input "checkbox" at bounding box center [387, 268] width 12 height 12
checkbox input "true"
click at [389, 400] on input "checkbox" at bounding box center [387, 406] width 12 height 12
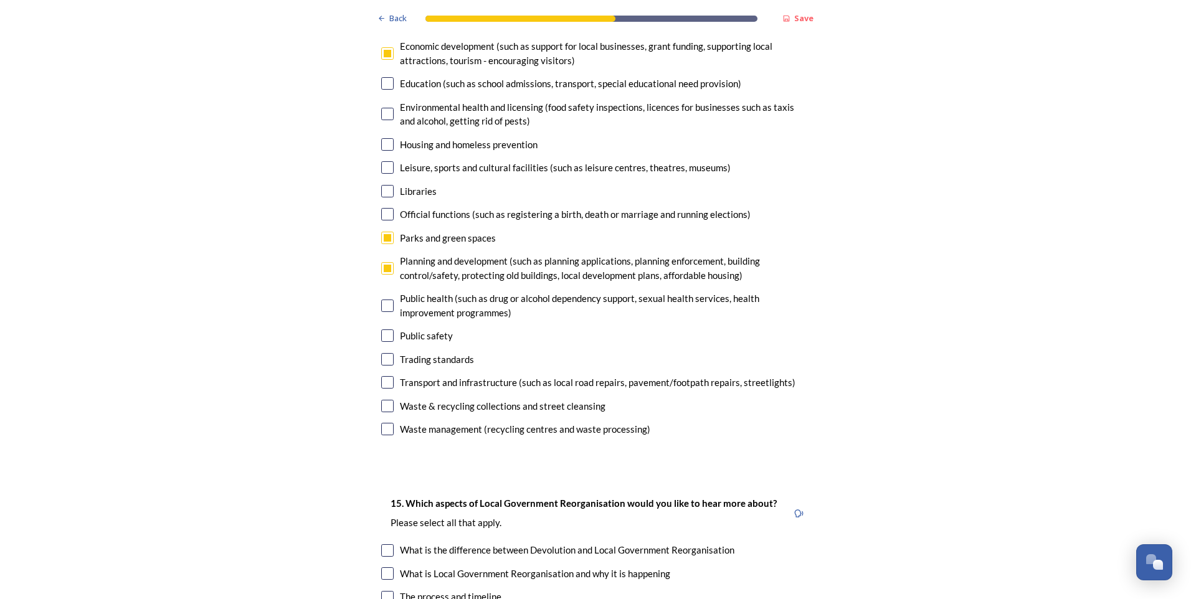
click at [387, 400] on input "checkbox" at bounding box center [387, 406] width 12 height 12
click at [382, 400] on input "checkbox" at bounding box center [387, 406] width 12 height 12
checkbox input "false"
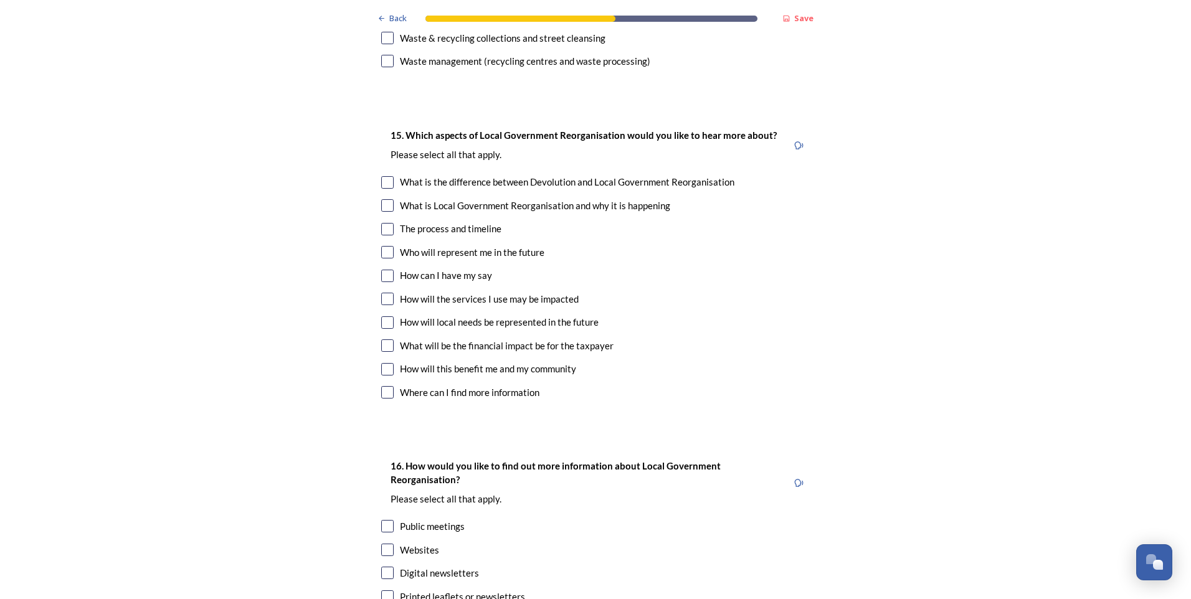
scroll to position [3364, 0]
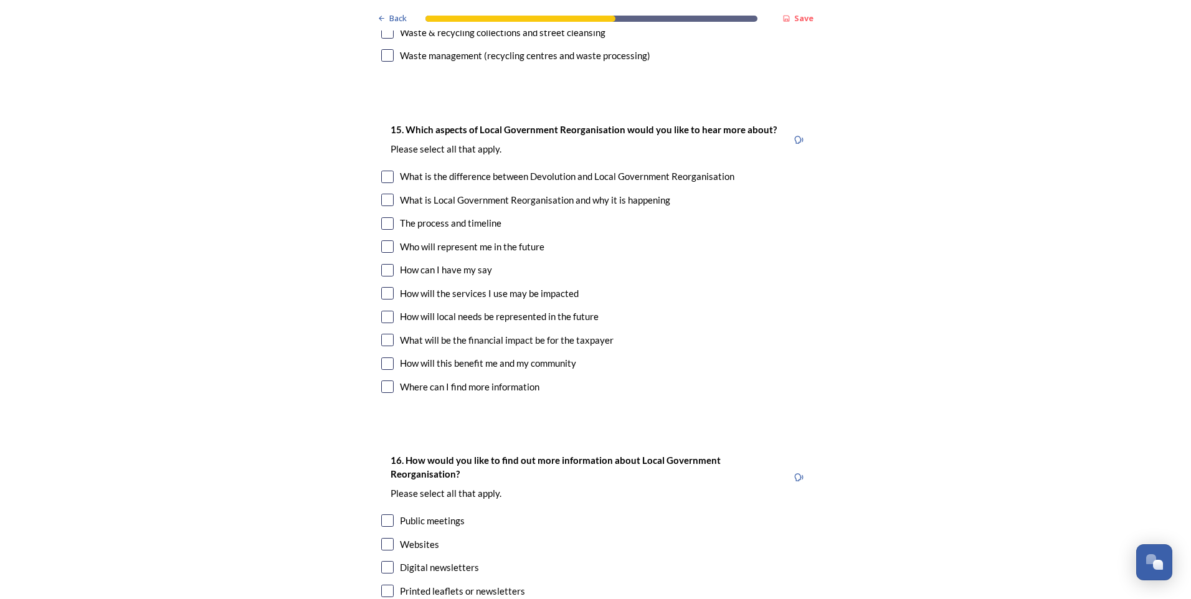
click at [383, 334] on input "checkbox" at bounding box center [387, 340] width 12 height 12
checkbox input "true"
click at [383, 311] on input "checkbox" at bounding box center [387, 317] width 12 height 12
checkbox input "true"
click at [382, 287] on input "checkbox" at bounding box center [387, 293] width 12 height 12
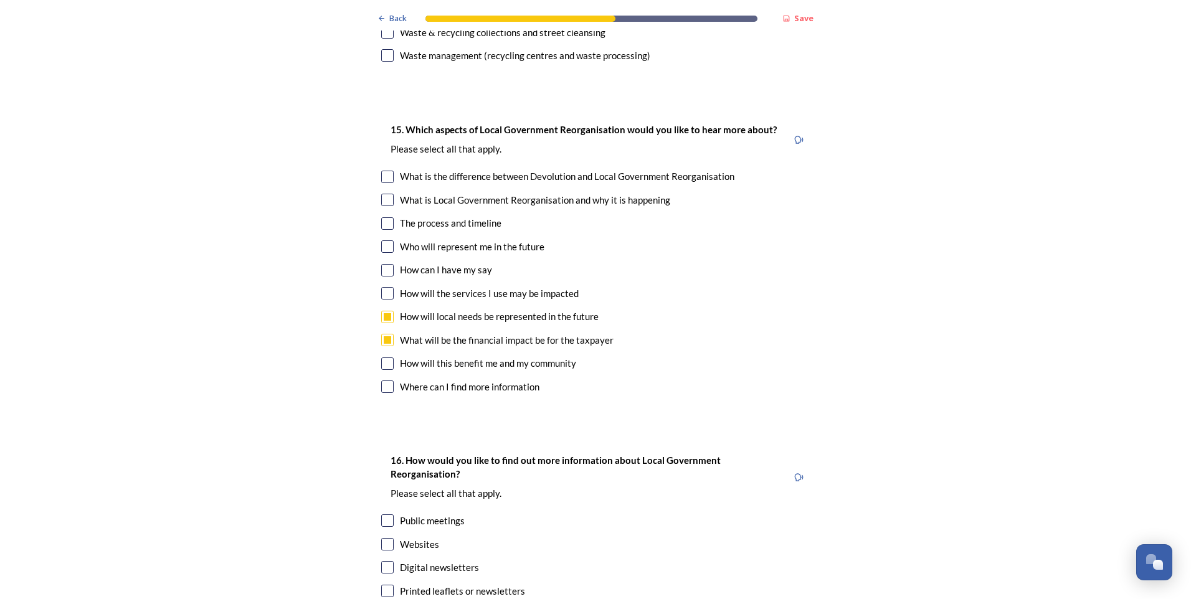
checkbox input "true"
click at [384, 217] on input "checkbox" at bounding box center [387, 223] width 12 height 12
checkbox input "true"
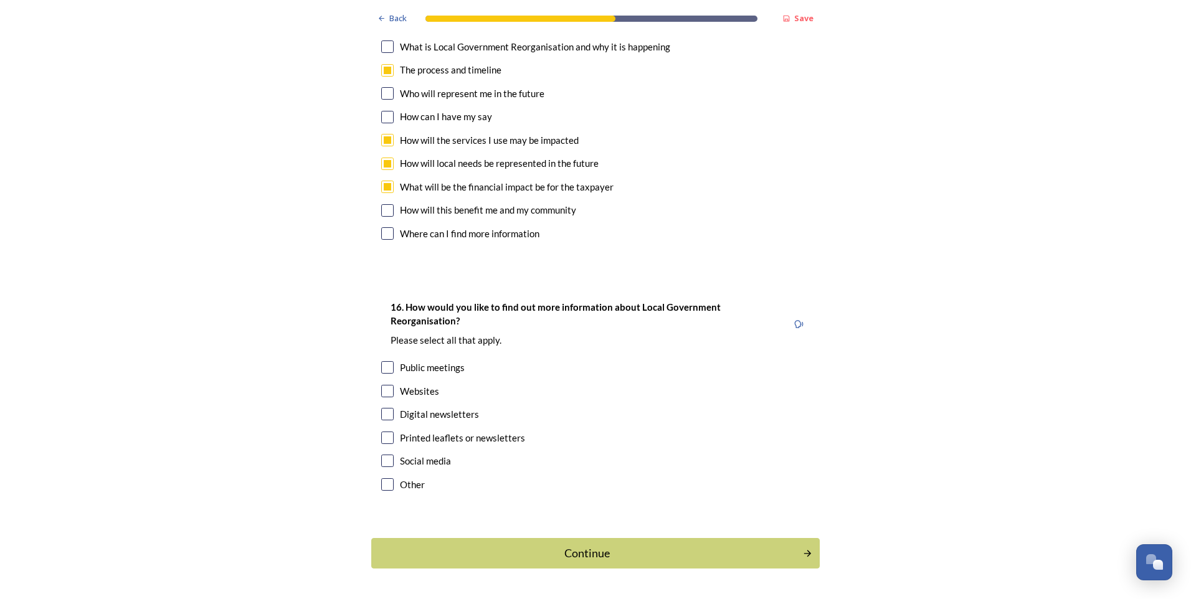
scroll to position [3522, 0]
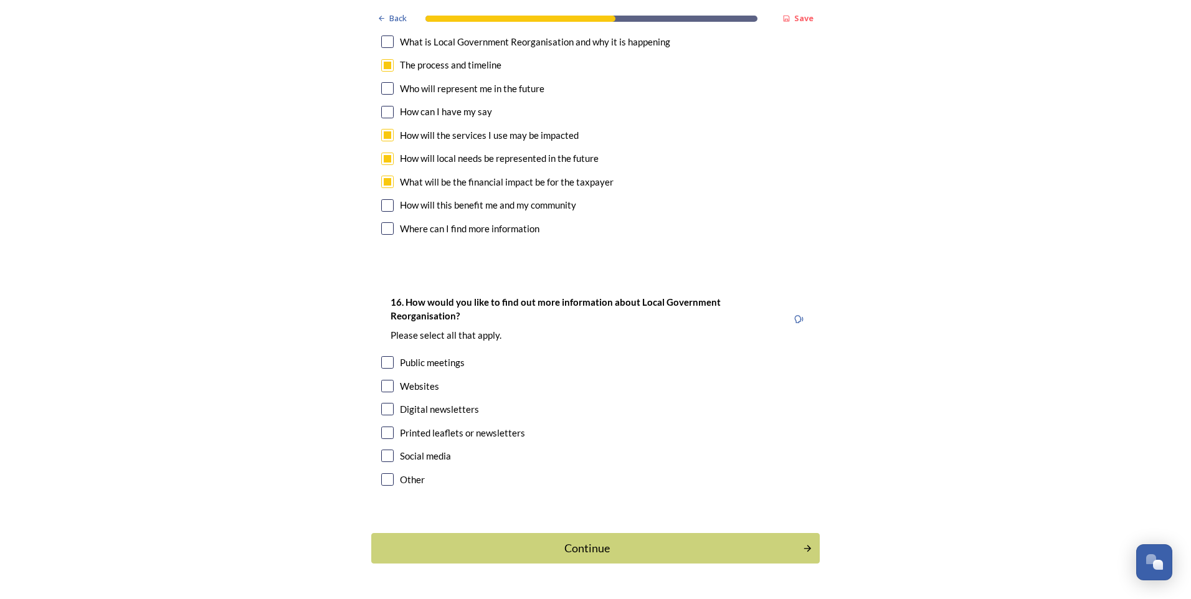
click at [386, 380] on input "checkbox" at bounding box center [387, 386] width 12 height 12
checkbox input "true"
click at [387, 427] on input "checkbox" at bounding box center [387, 433] width 12 height 12
checkbox input "true"
click at [381, 449] on div "Social media" at bounding box center [595, 456] width 429 height 14
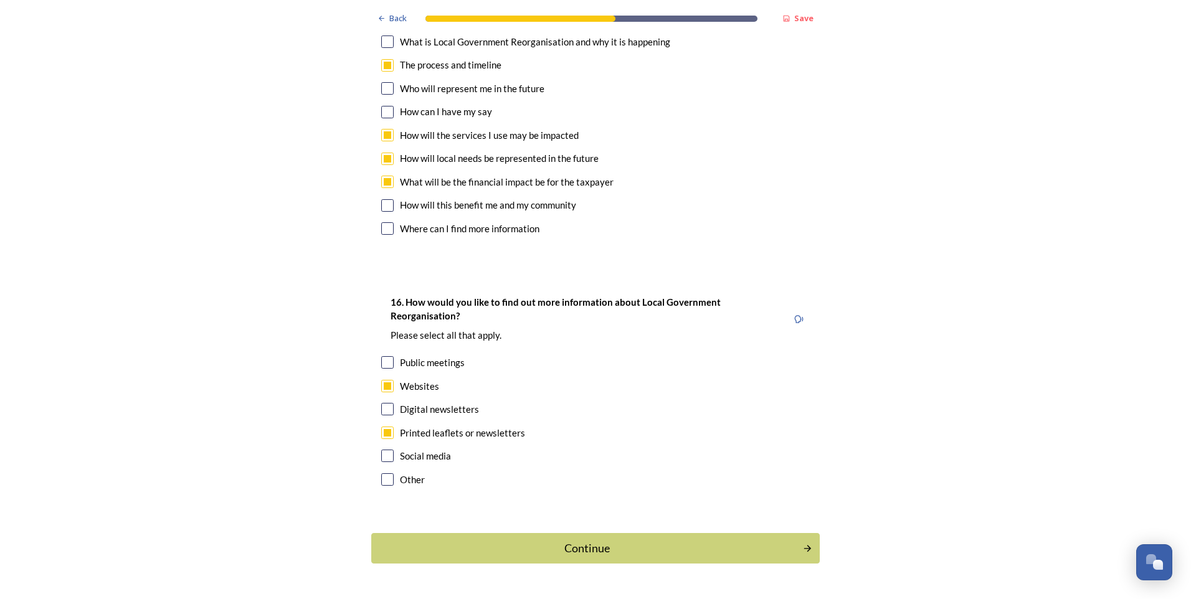
checkbox input "true"
click at [660, 533] on button "Continue" at bounding box center [595, 548] width 453 height 31
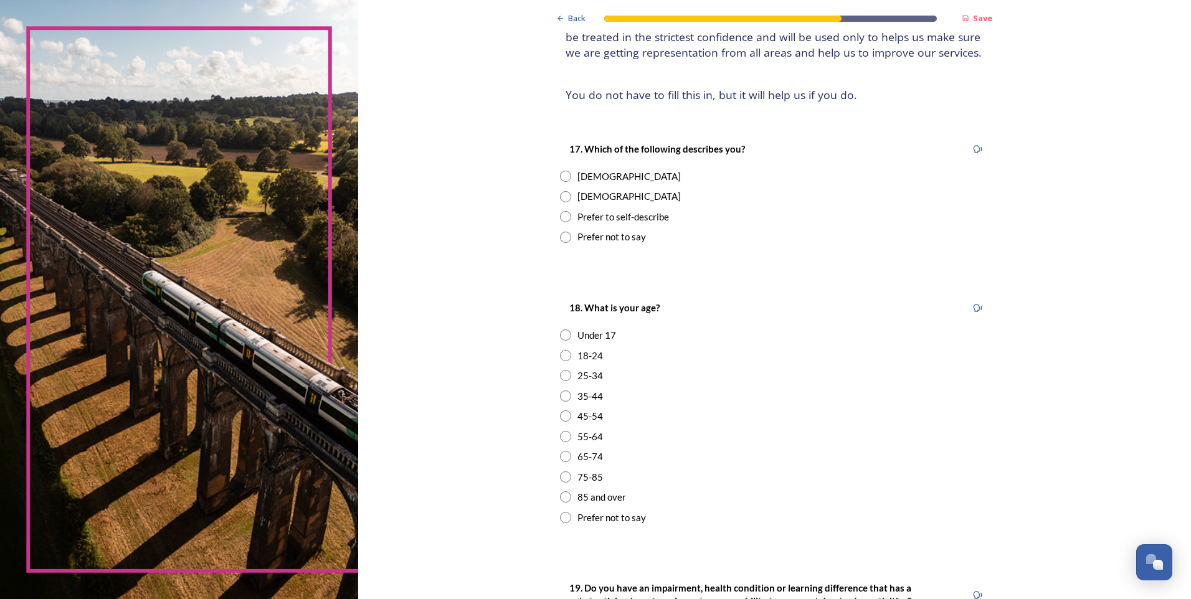
scroll to position [0, 0]
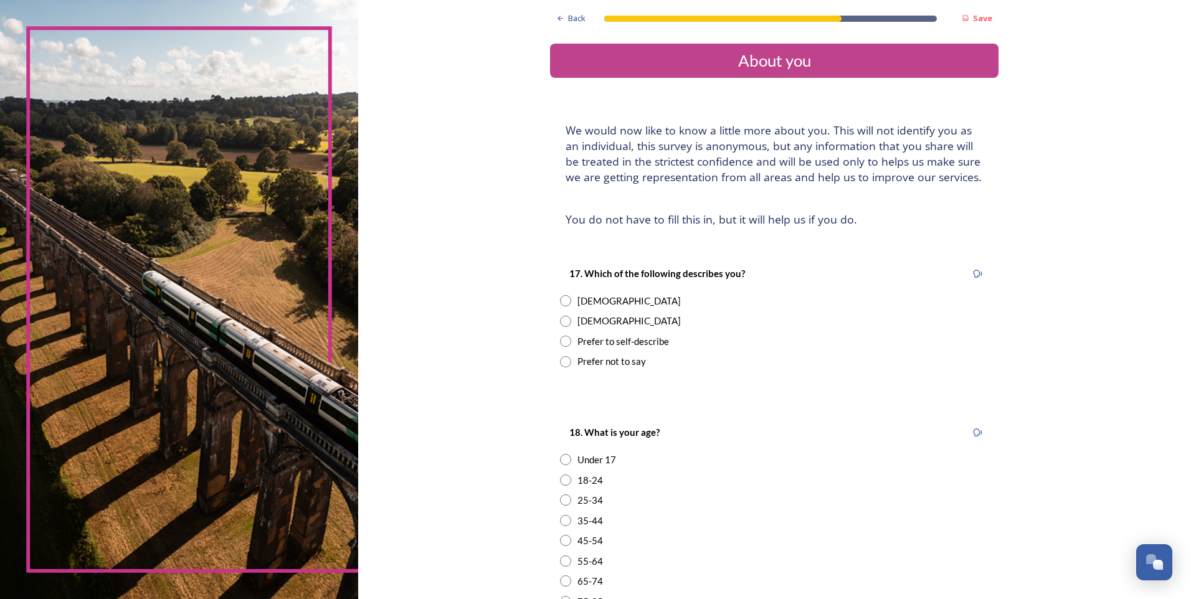
click at [562, 300] on input "radio" at bounding box center [565, 300] width 11 height 11
radio input "true"
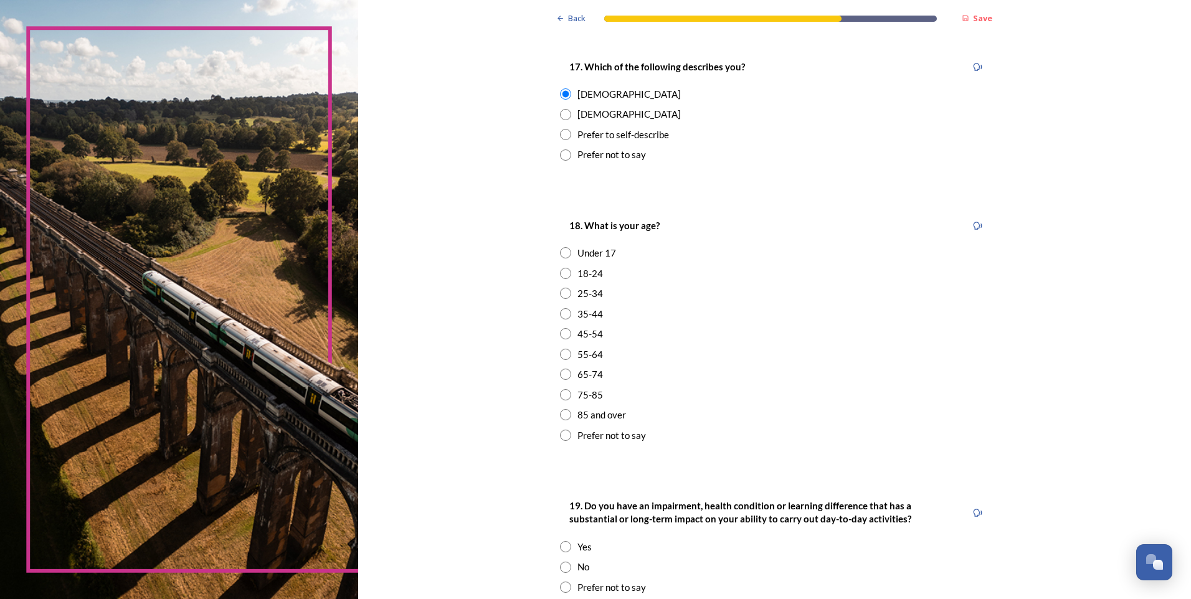
scroll to position [249, 0]
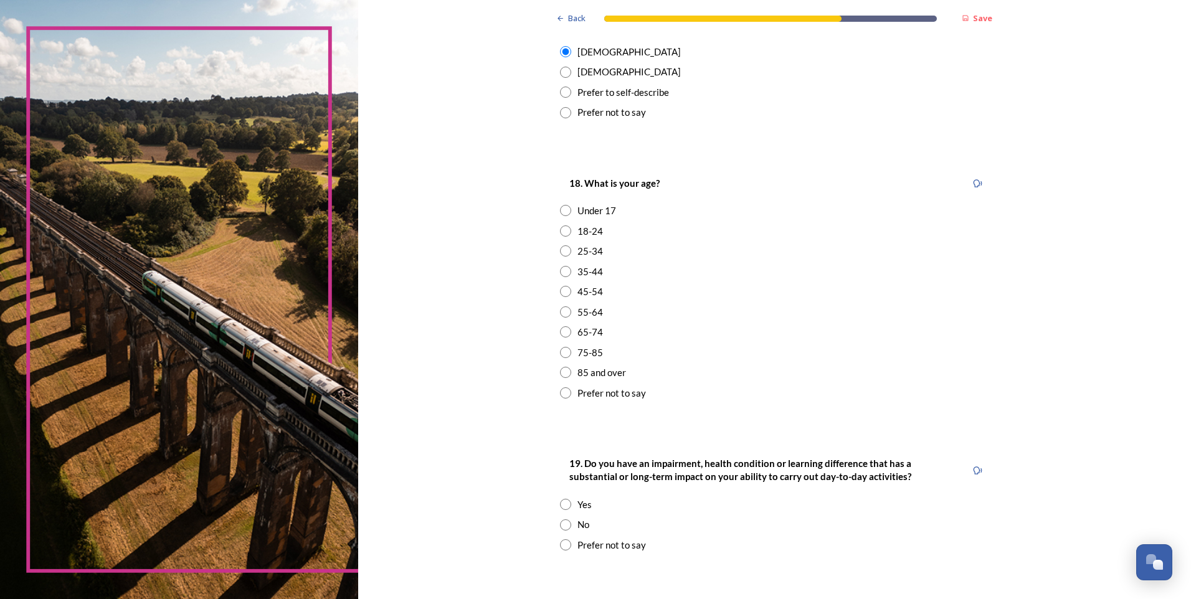
click at [562, 331] on input "radio" at bounding box center [565, 331] width 11 height 11
radio input "true"
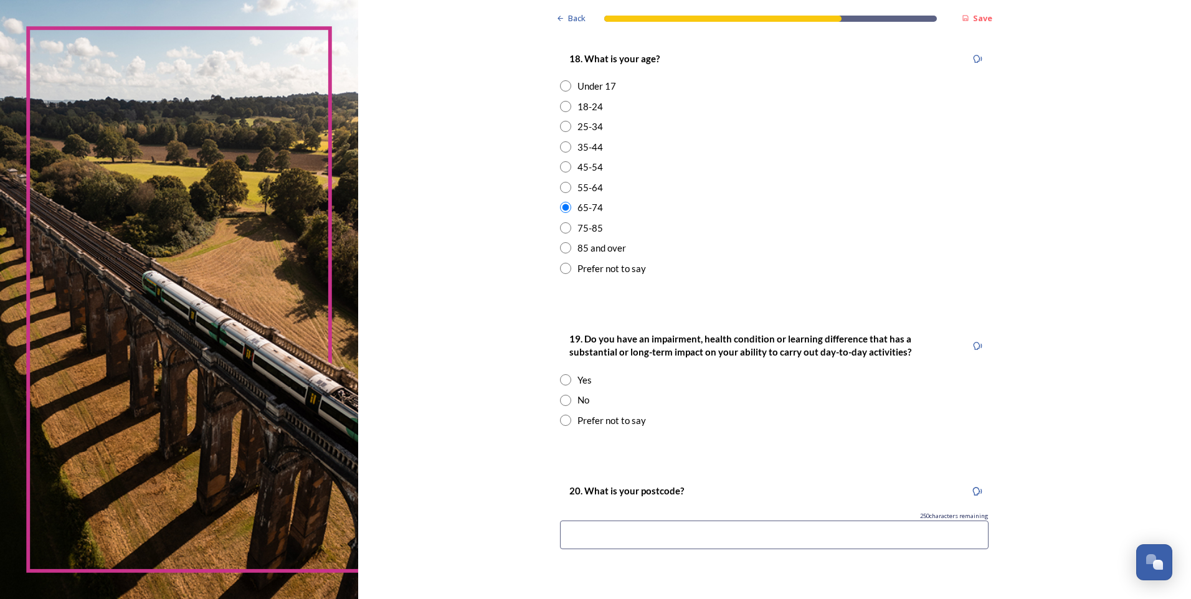
click at [560, 397] on input "radio" at bounding box center [565, 400] width 11 height 11
radio input "true"
click at [619, 533] on input at bounding box center [774, 535] width 429 height 29
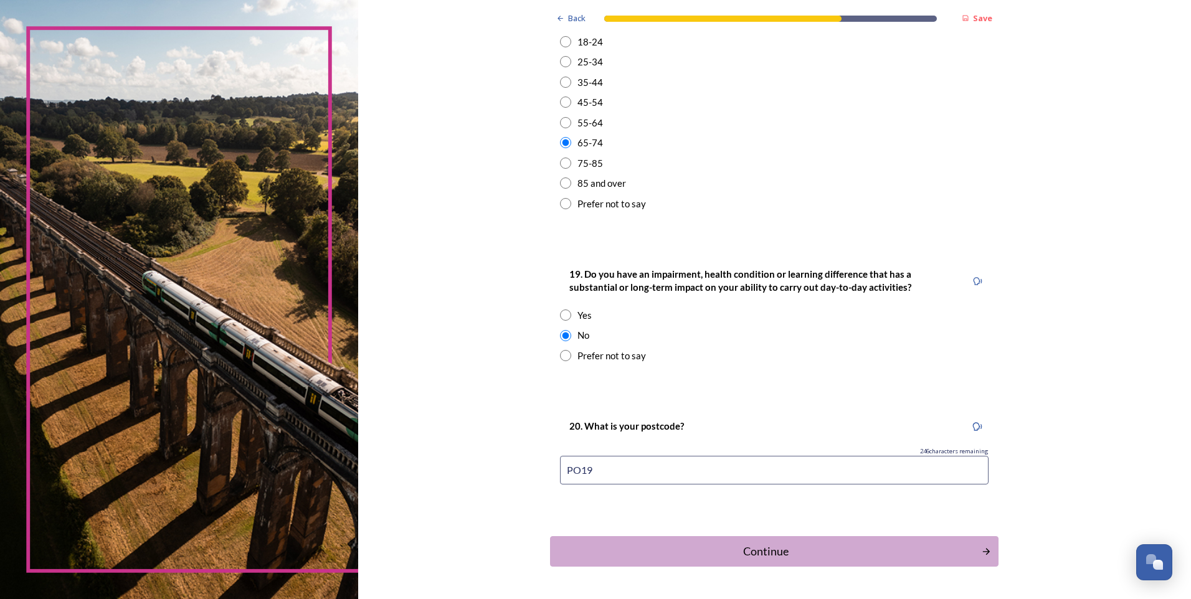
scroll to position [478, 0]
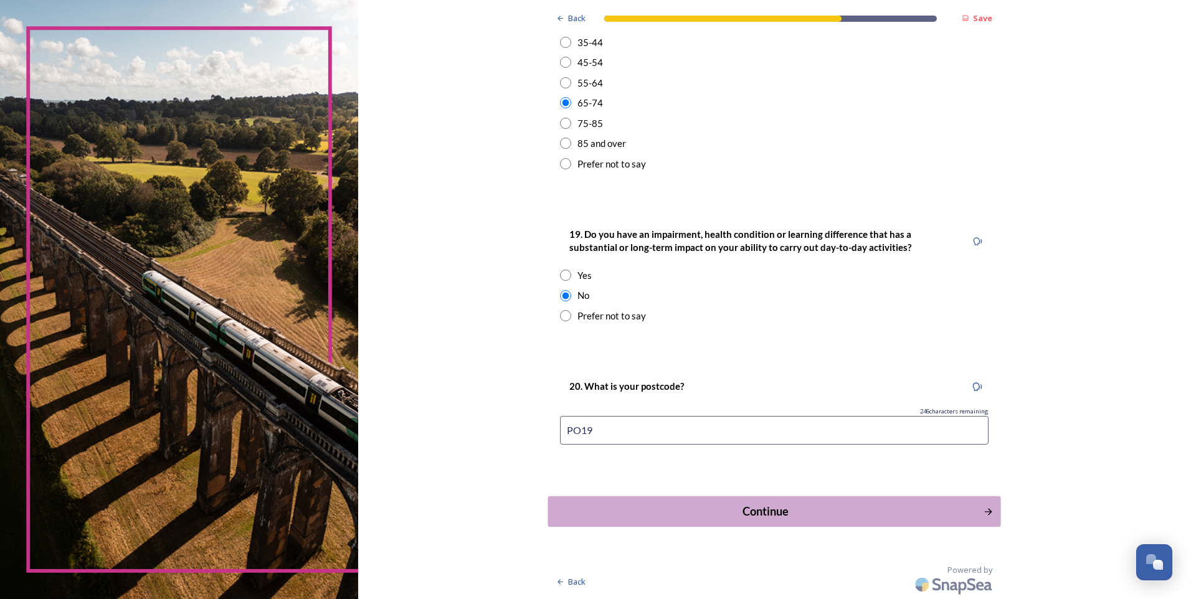
type input "PO19"
click at [772, 508] on div "Continue" at bounding box center [766, 511] width 422 height 17
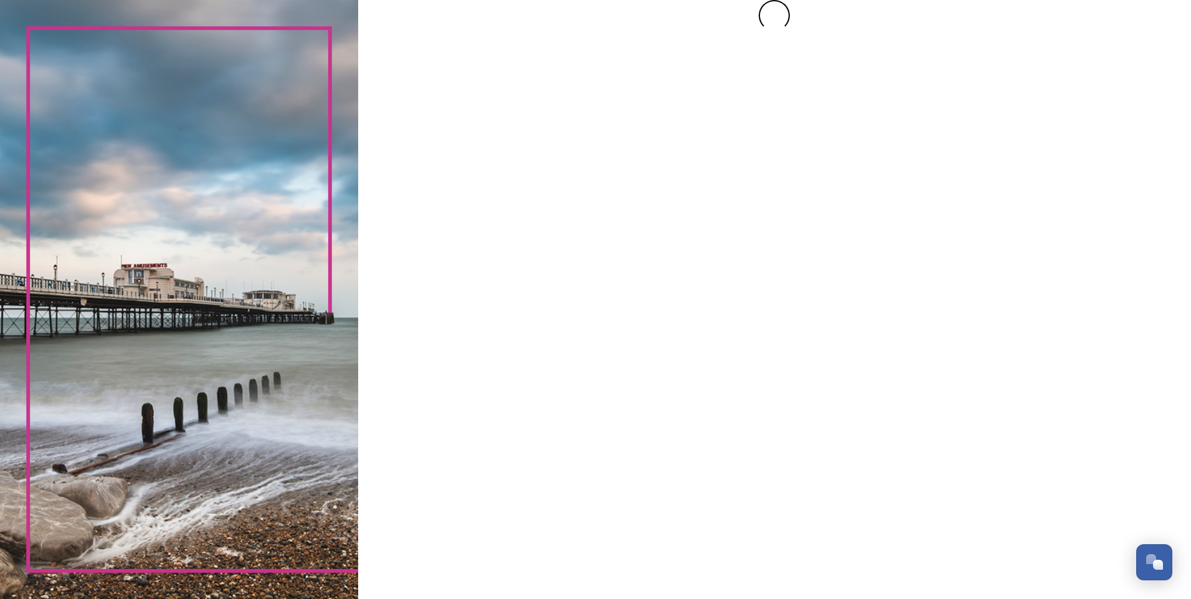
scroll to position [0, 0]
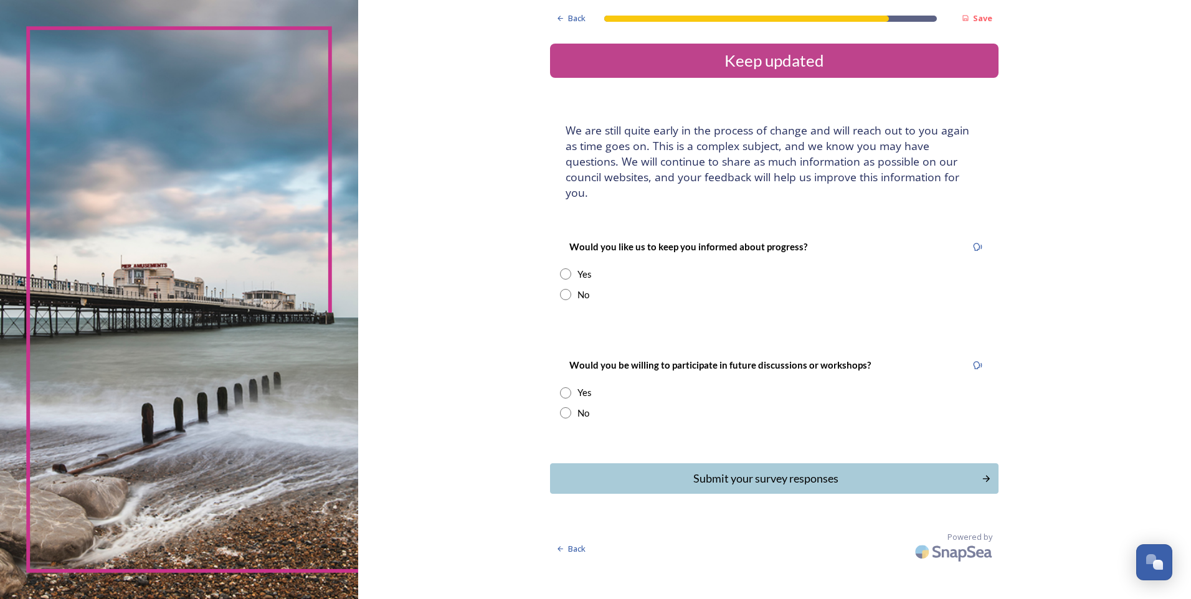
click at [558, 253] on div "Would you like us to keep you informed about progress? Yes No" at bounding box center [774, 270] width 448 height 87
click at [564, 407] on input "radio" at bounding box center [565, 412] width 11 height 11
radio input "true"
click at [747, 470] on div "Submit your survey responses" at bounding box center [766, 478] width 422 height 17
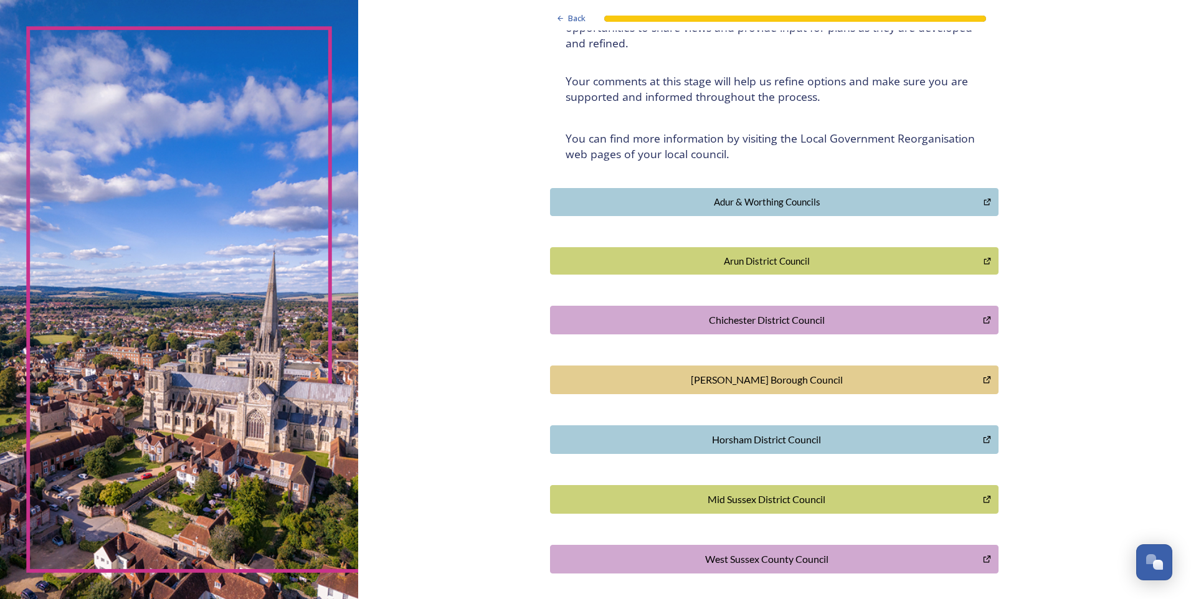
scroll to position [203, 0]
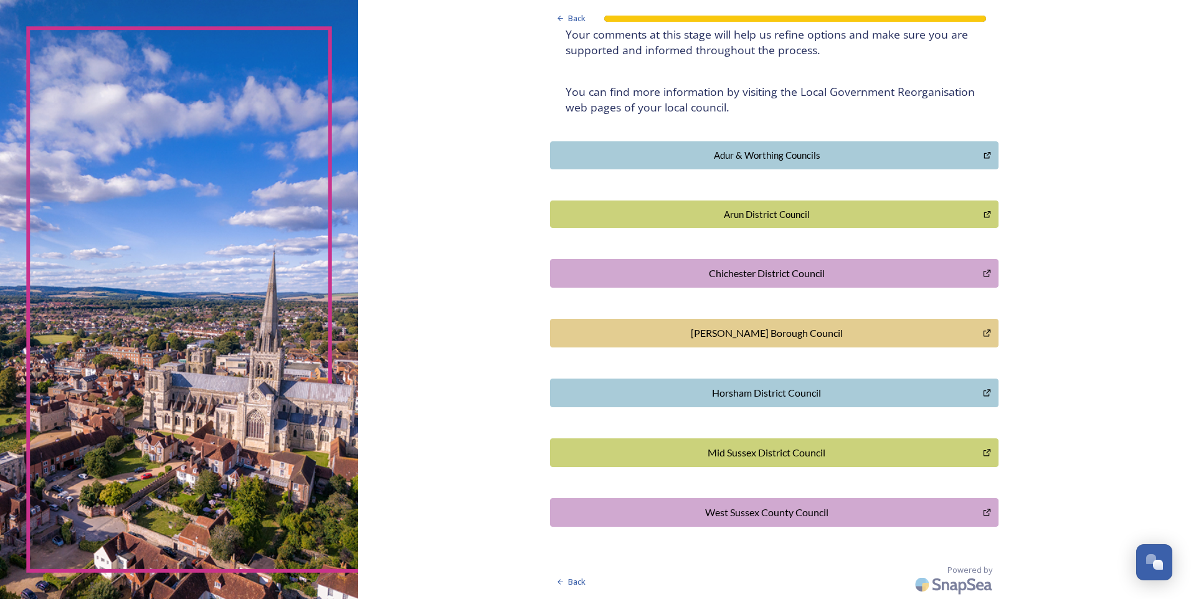
click at [817, 518] on div "West Sussex County Council" at bounding box center [766, 512] width 419 height 15
